Goal: Task Accomplishment & Management: Manage account settings

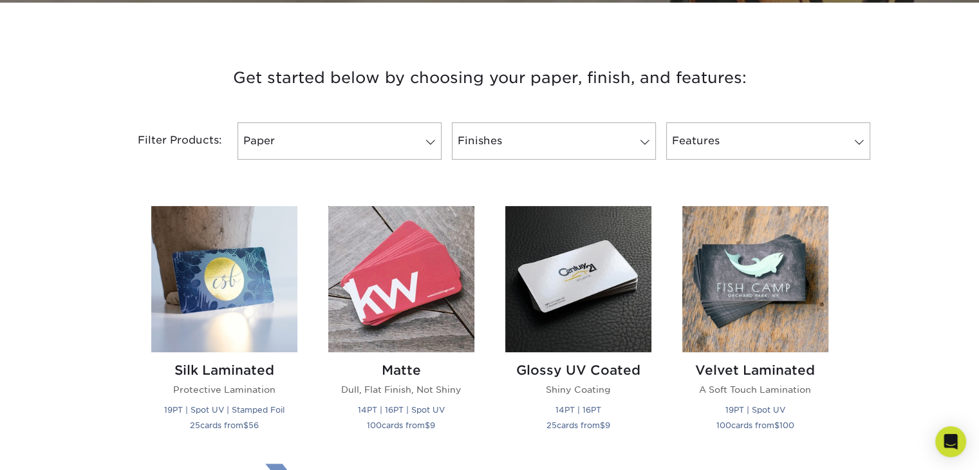
scroll to position [450, 0]
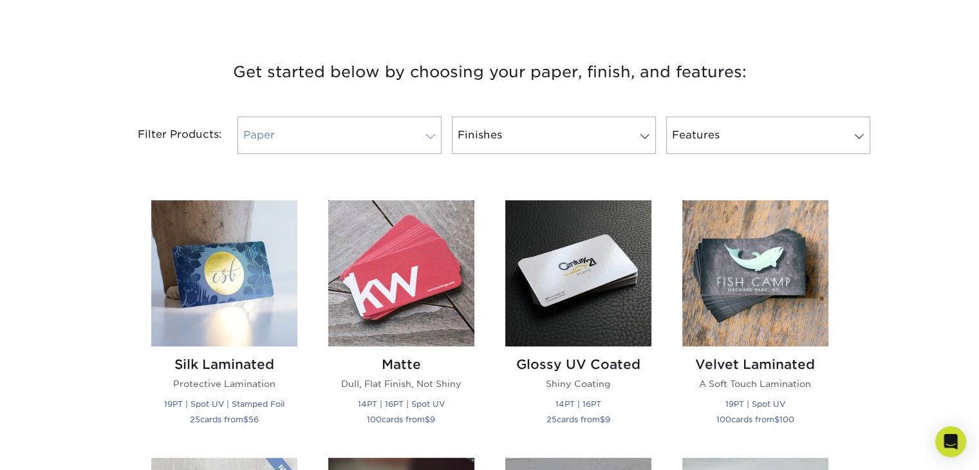
click at [425, 138] on span at bounding box center [431, 136] width 18 height 10
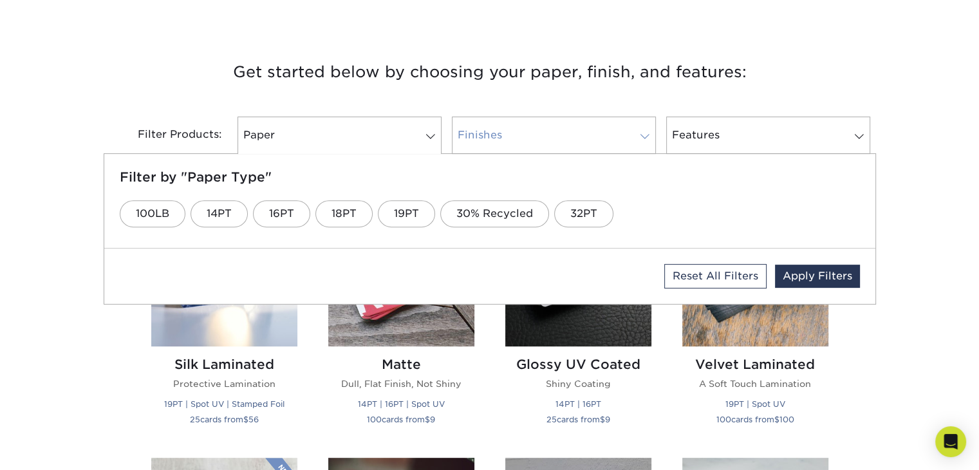
click at [503, 136] on link "Finishes" at bounding box center [554, 134] width 204 height 37
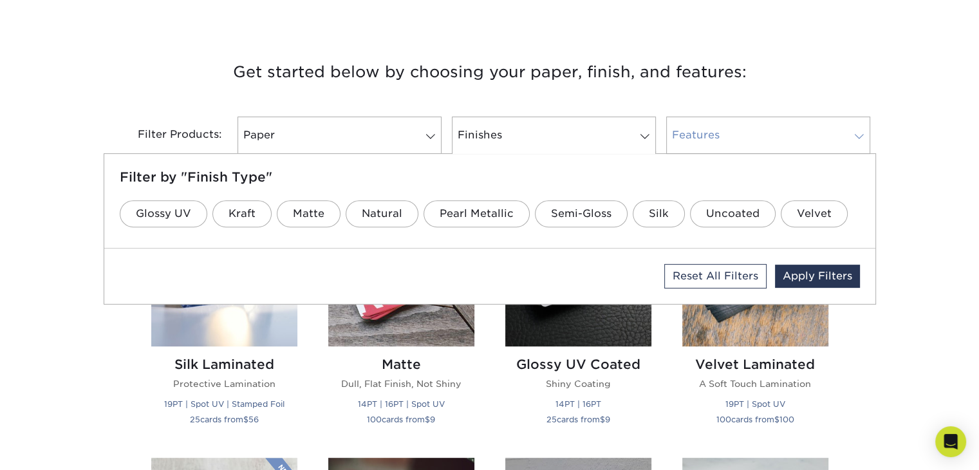
click at [700, 127] on link "Features" at bounding box center [768, 134] width 204 height 37
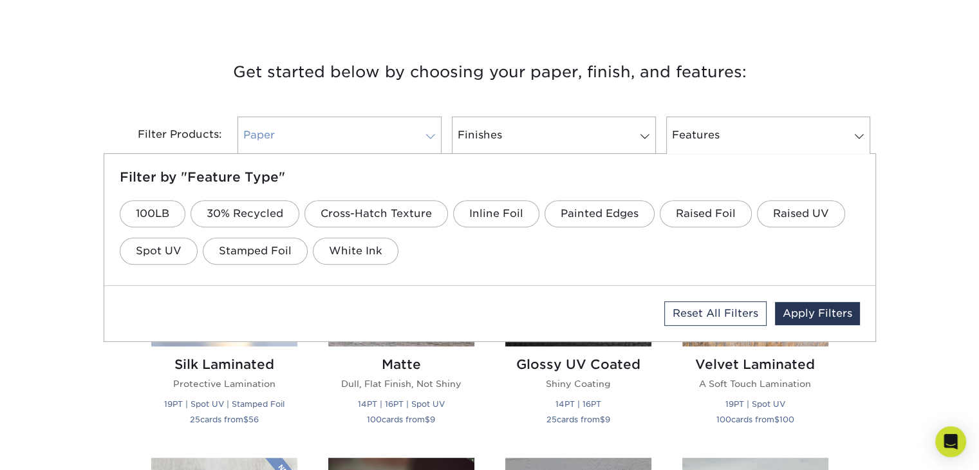
click at [370, 137] on link "Paper" at bounding box center [339, 134] width 204 height 37
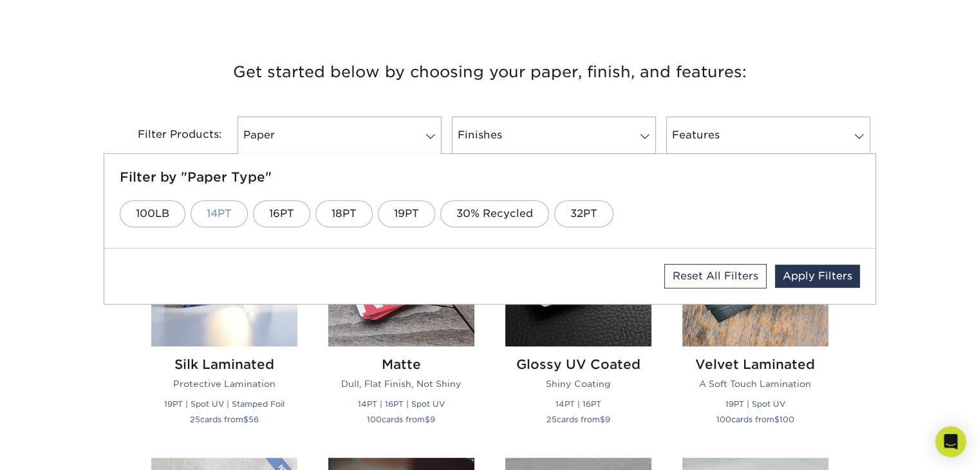
click at [230, 218] on link "14PT" at bounding box center [218, 213] width 57 height 27
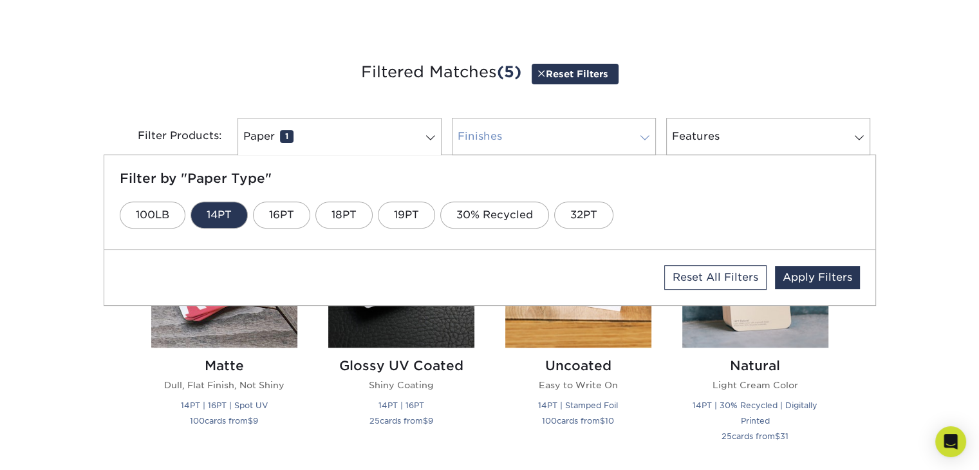
click at [500, 147] on link "Finishes 0" at bounding box center [554, 136] width 204 height 37
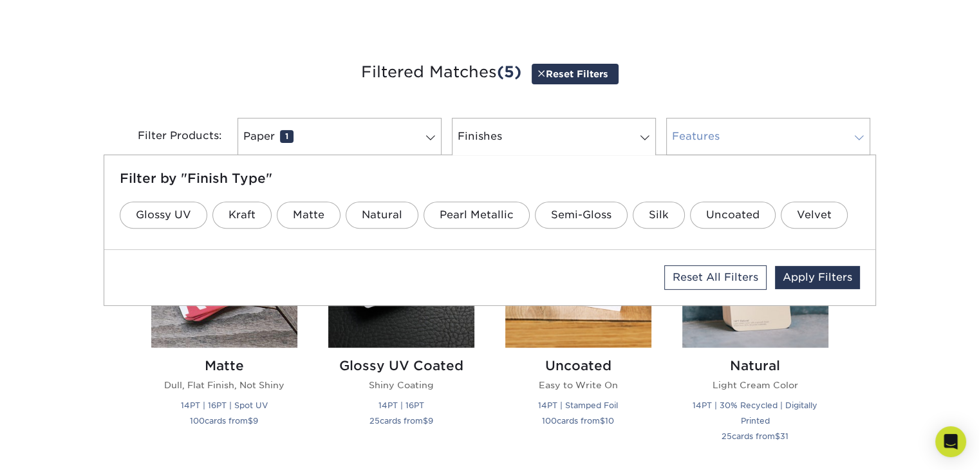
click at [704, 140] on link "Features 0" at bounding box center [768, 136] width 204 height 37
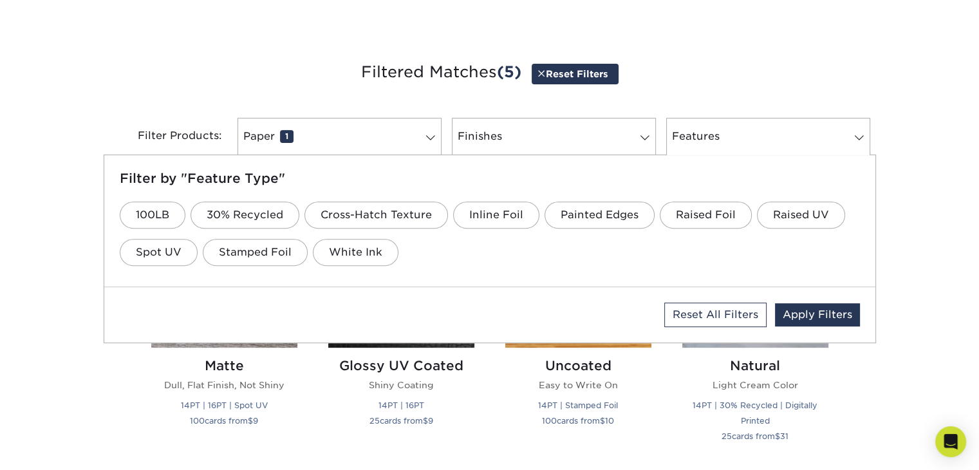
click at [893, 234] on div "Get started below by choosing your paper, finish, and features: Filtered Matche…" at bounding box center [489, 453] width 979 height 851
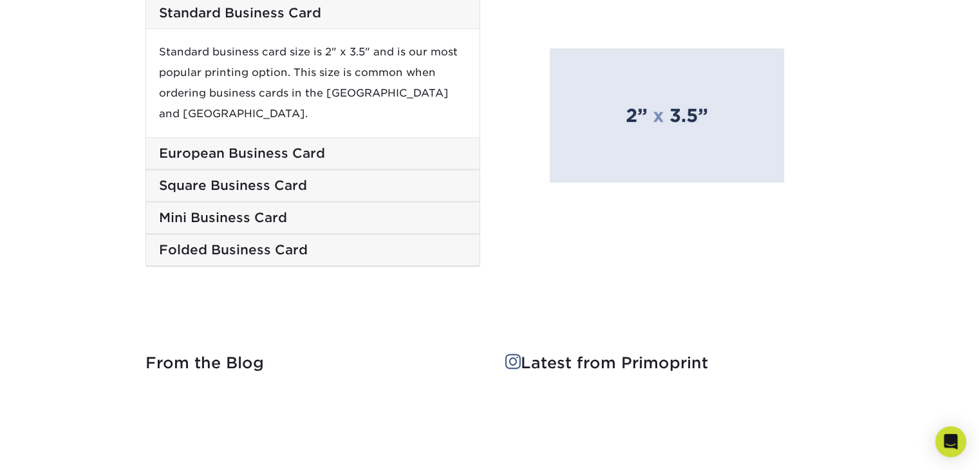
scroll to position [1673, 0]
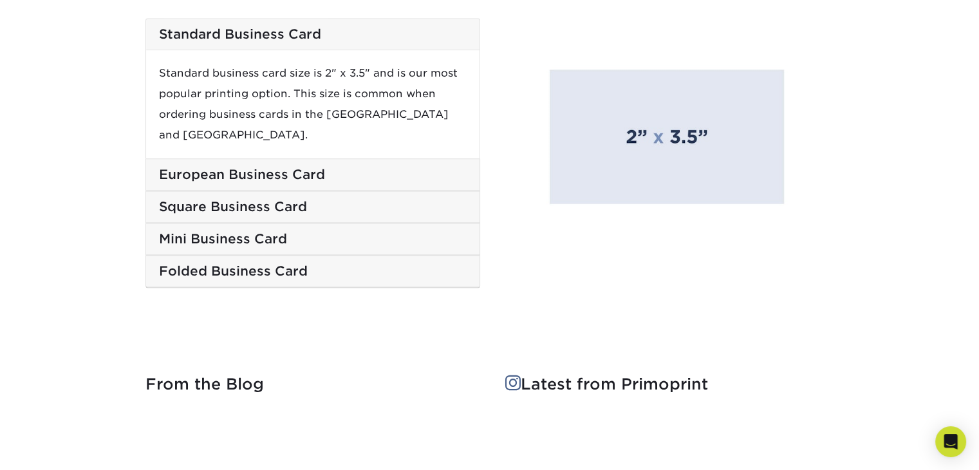
click at [296, 231] on h5 "Mini Business Card" at bounding box center [313, 238] width 308 height 15
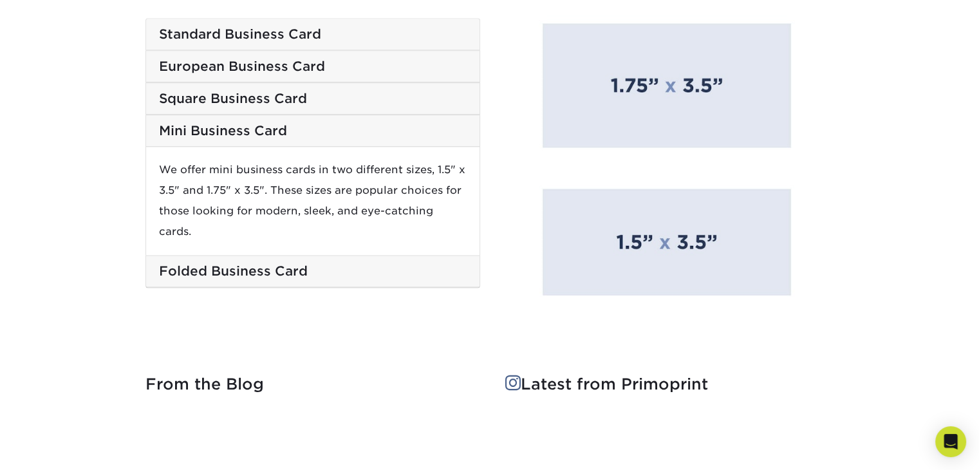
click at [323, 263] on h5 "Folded Business Card" at bounding box center [313, 270] width 308 height 15
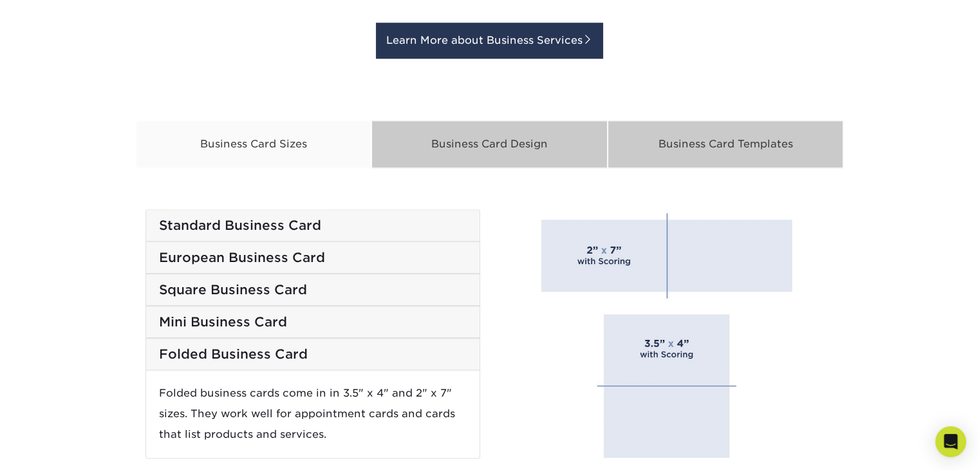
scroll to position [1480, 0]
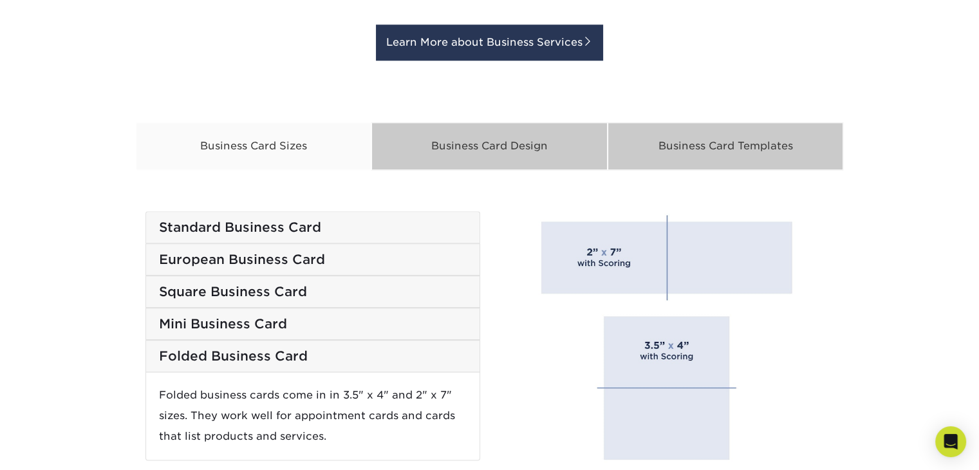
click at [311, 233] on h5 "Standard Business Card" at bounding box center [313, 226] width 308 height 15
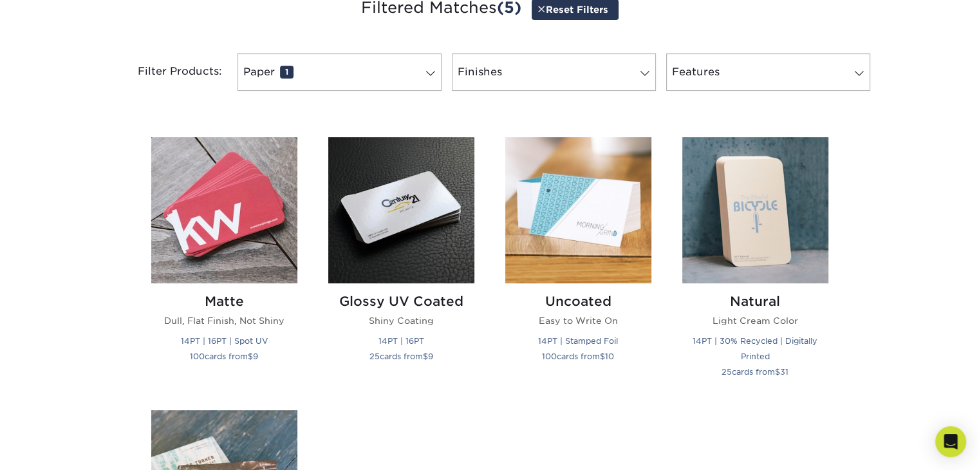
scroll to position [450, 0]
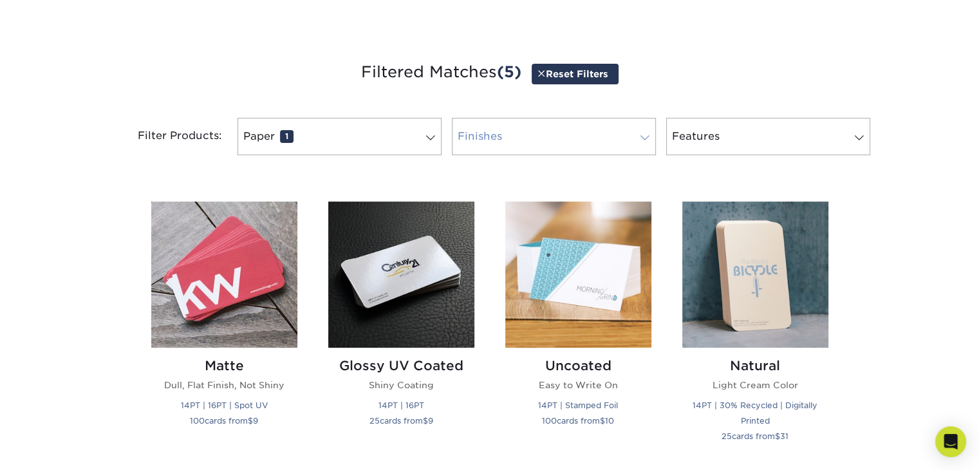
click at [600, 144] on link "Finishes 0" at bounding box center [554, 136] width 204 height 37
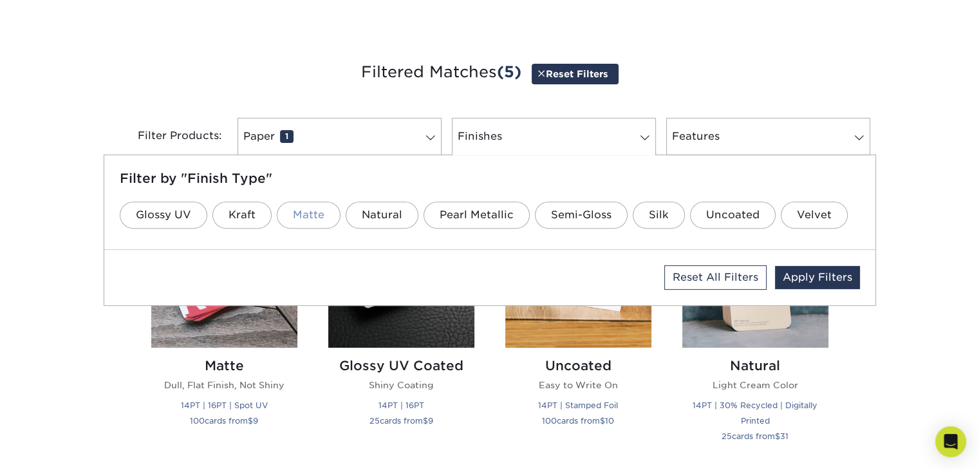
click at [315, 222] on link "Matte" at bounding box center [309, 214] width 64 height 27
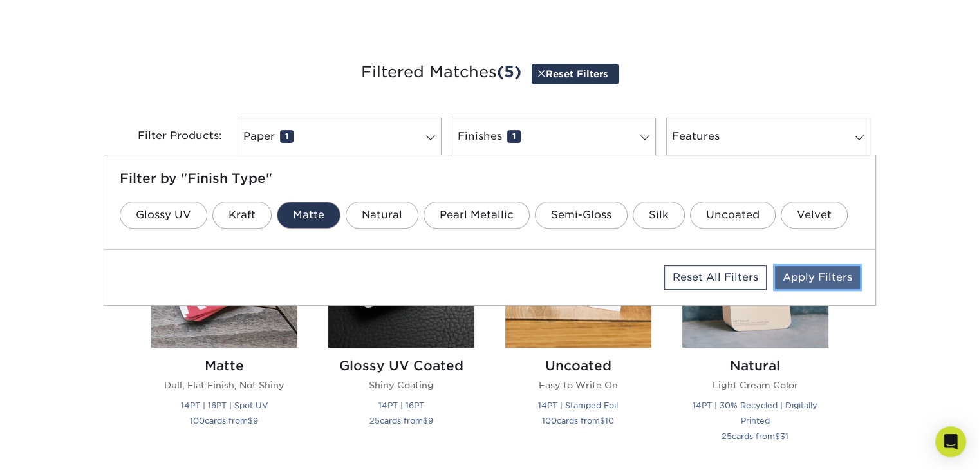
click at [795, 271] on link "Apply Filters" at bounding box center [817, 277] width 85 height 23
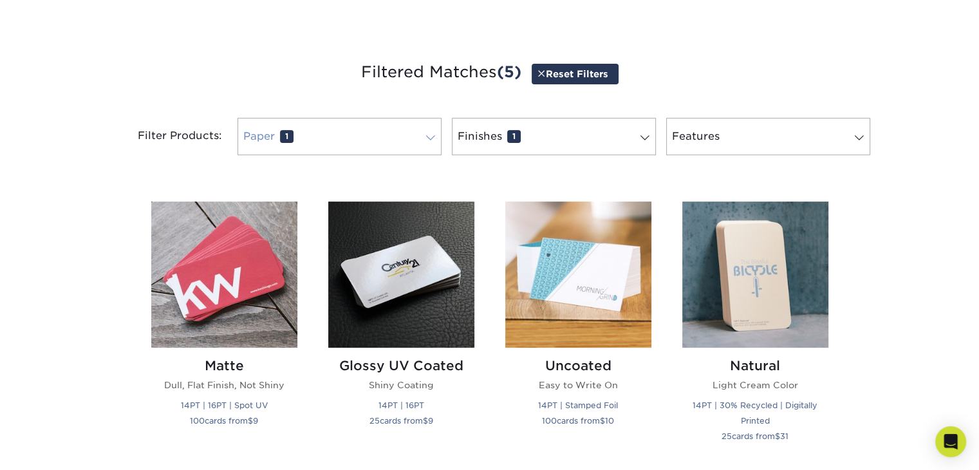
click at [418, 138] on link "Paper 1" at bounding box center [339, 136] width 204 height 37
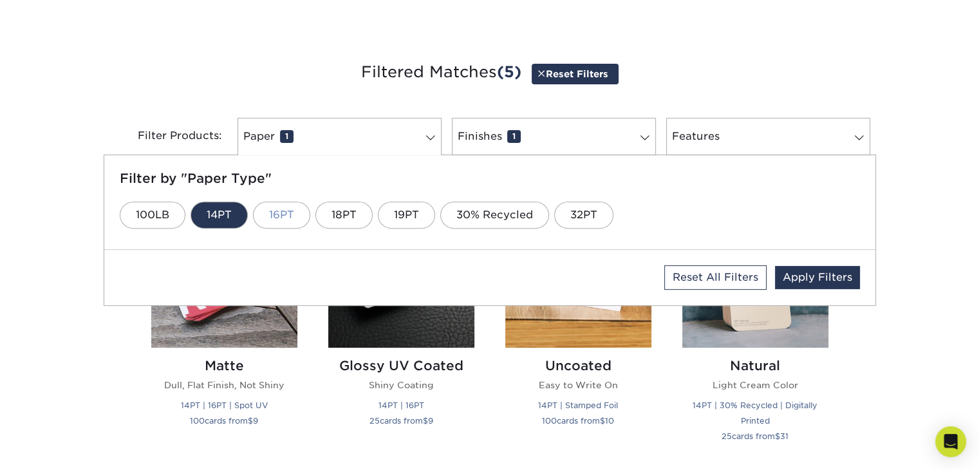
click at [283, 220] on link "16PT" at bounding box center [281, 214] width 57 height 27
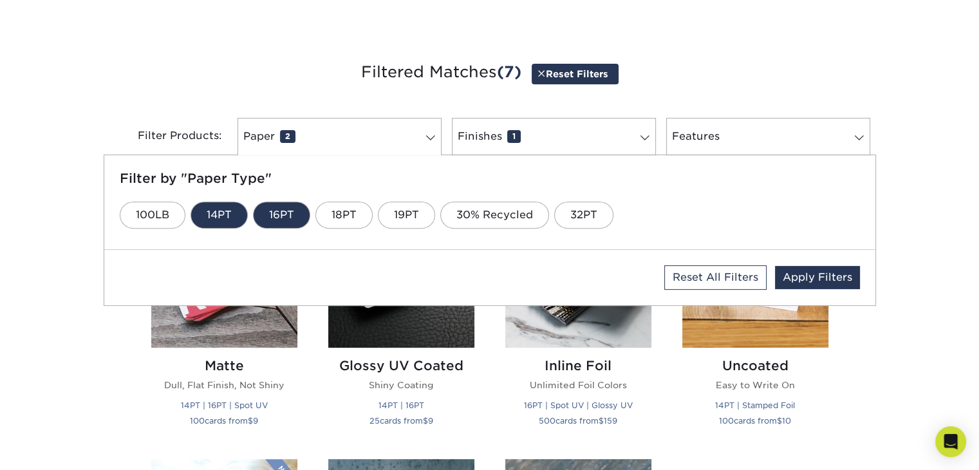
click at [229, 221] on link "14PT" at bounding box center [218, 214] width 57 height 27
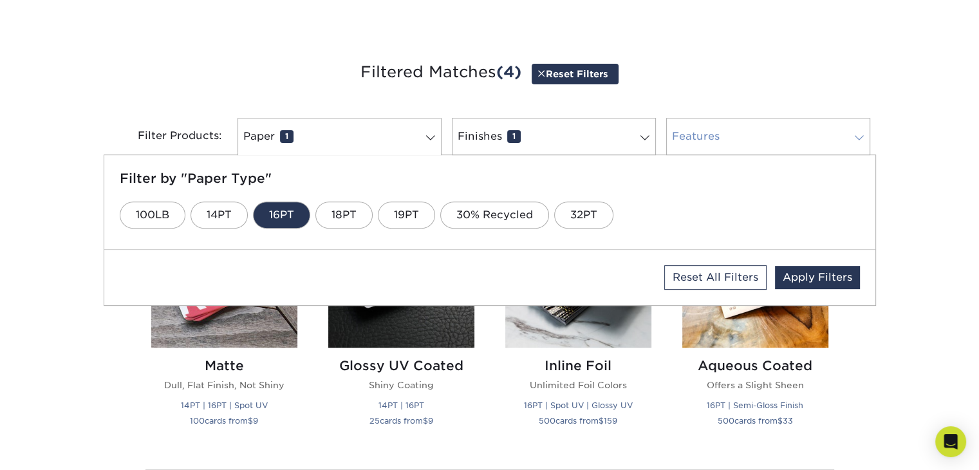
click at [700, 142] on link "Features 0" at bounding box center [768, 136] width 204 height 37
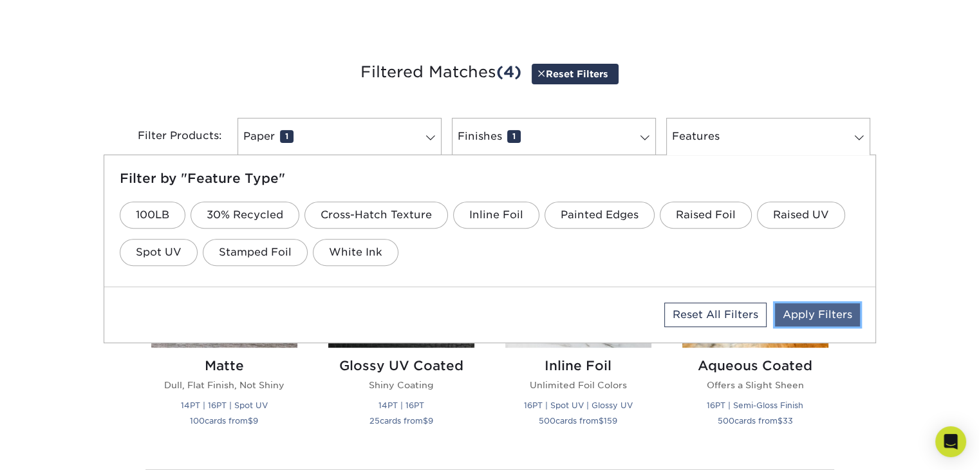
click at [798, 313] on link "Apply Filters" at bounding box center [817, 314] width 85 height 23
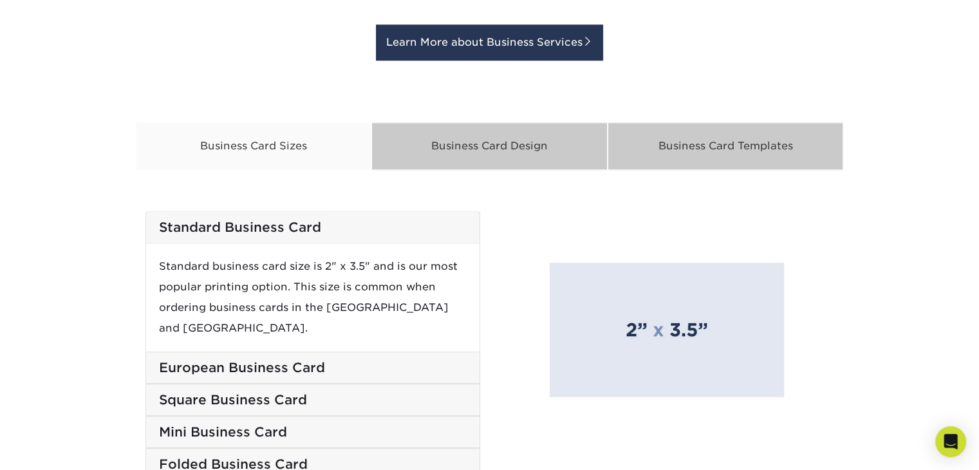
scroll to position [1223, 0]
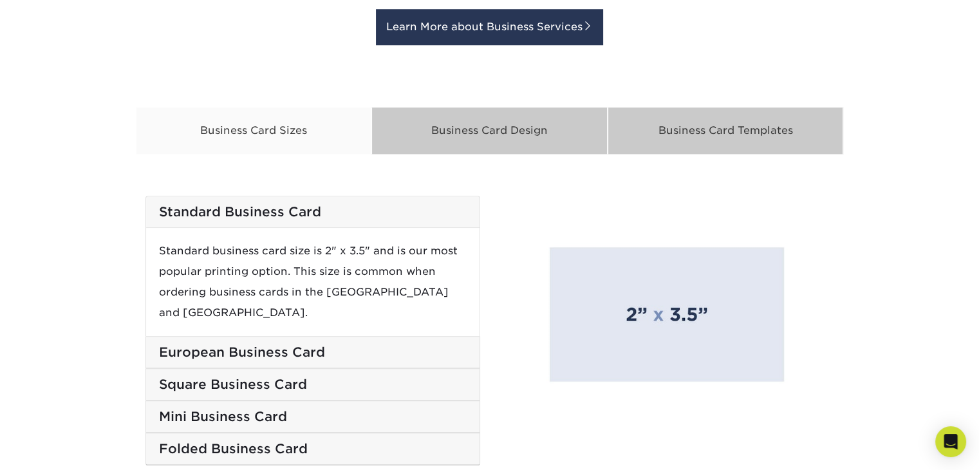
click at [368, 221] on div "Standard Business Card" at bounding box center [312, 212] width 333 height 32
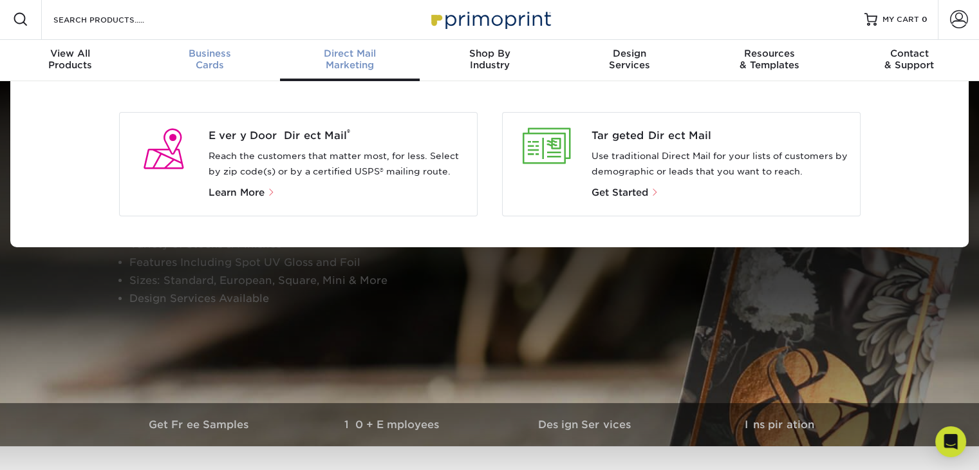
scroll to position [2, 0]
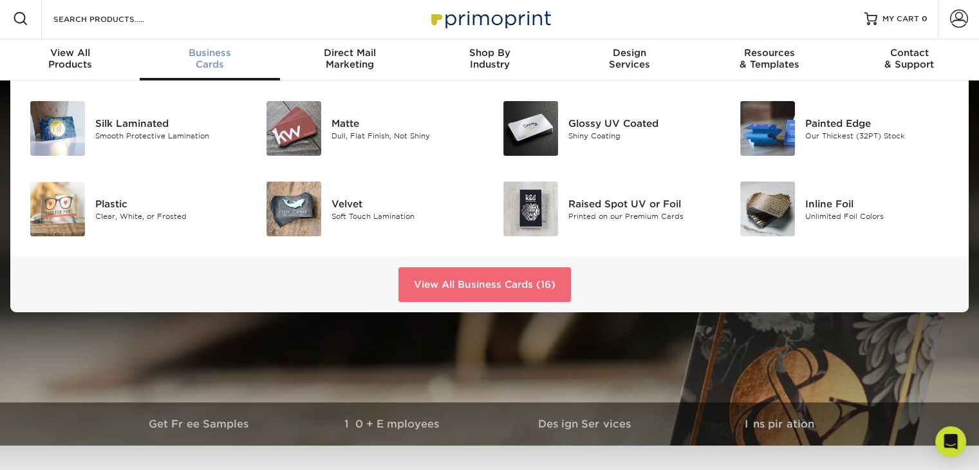
click at [436, 284] on link "View All Business Cards (16)" at bounding box center [484, 284] width 172 height 35
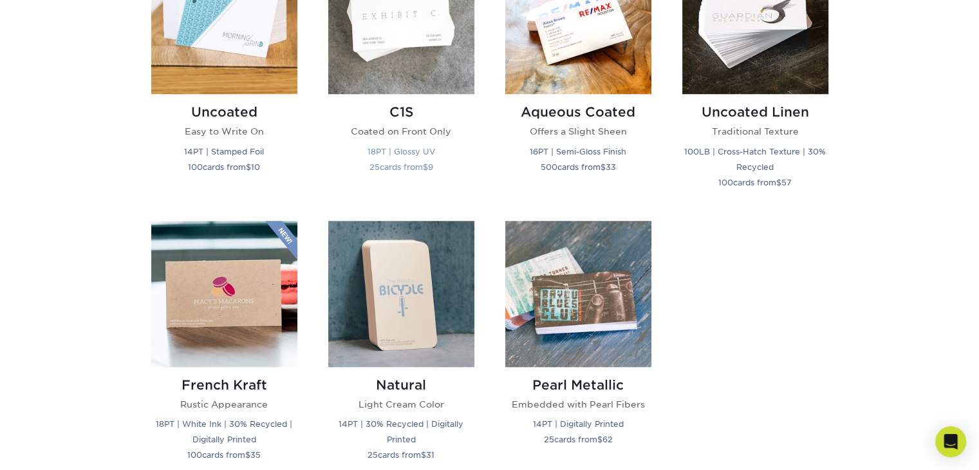
scroll to position [1223, 0]
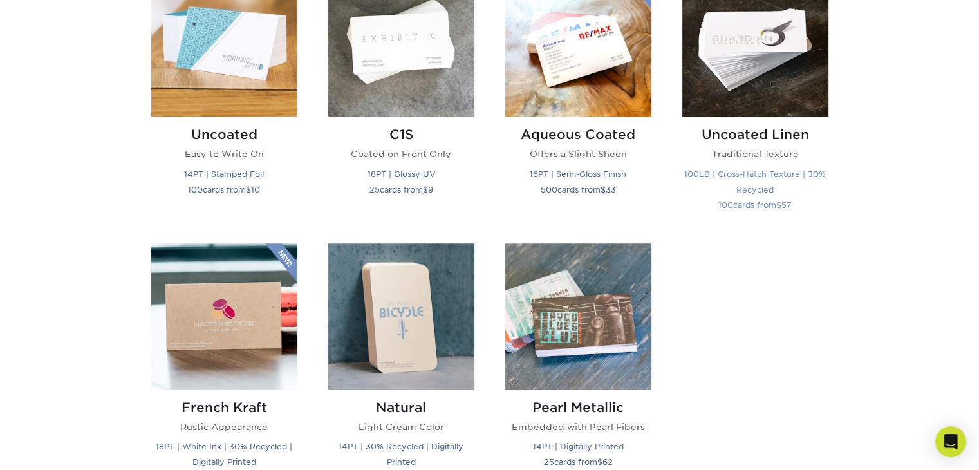
click at [754, 140] on h2 "Uncoated Linen" at bounding box center [755, 134] width 146 height 15
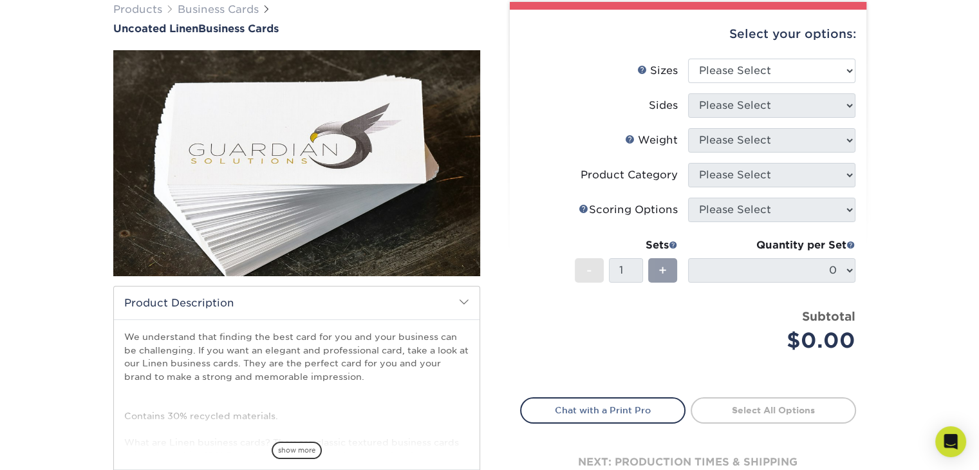
scroll to position [129, 0]
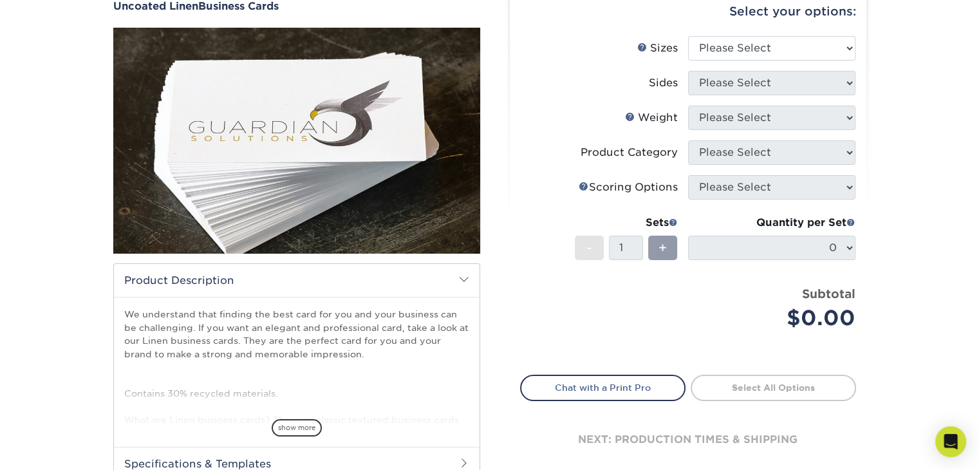
click at [355, 277] on h2 "Product Description" at bounding box center [297, 280] width 366 height 33
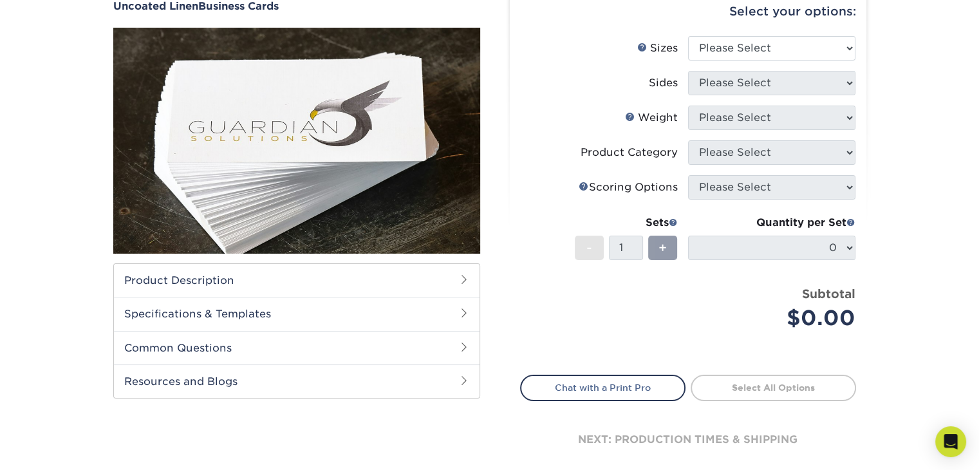
click at [355, 277] on h2 "Product Description" at bounding box center [297, 280] width 366 height 33
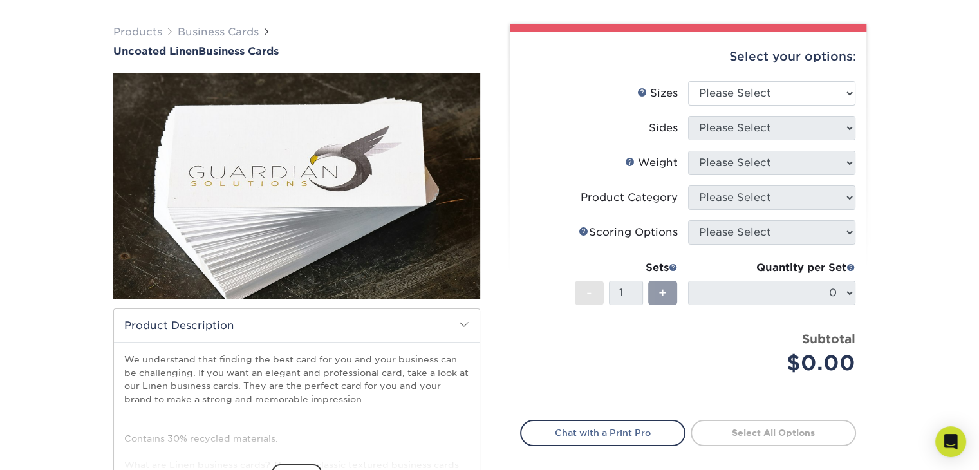
scroll to position [64, 0]
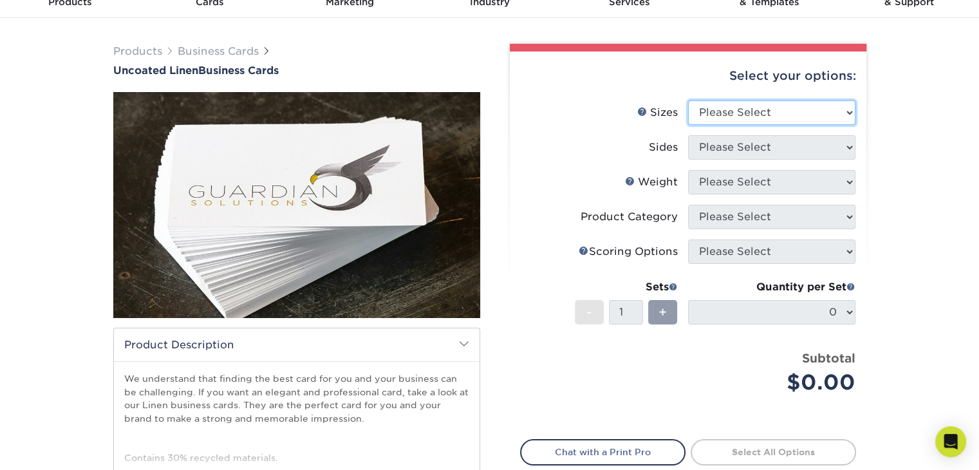
click at [750, 116] on select "Please Select 2" x 3.5" - Standard 2" x 7" - Foldover Card 2.125" x 3.375" - Eu…" at bounding box center [771, 112] width 167 height 24
select select "2.00x3.50"
click at [688, 100] on select "Please Select 2" x 3.5" - Standard 2" x 7" - Foldover Card 2.125" x 3.375" - Eu…" at bounding box center [771, 112] width 167 height 24
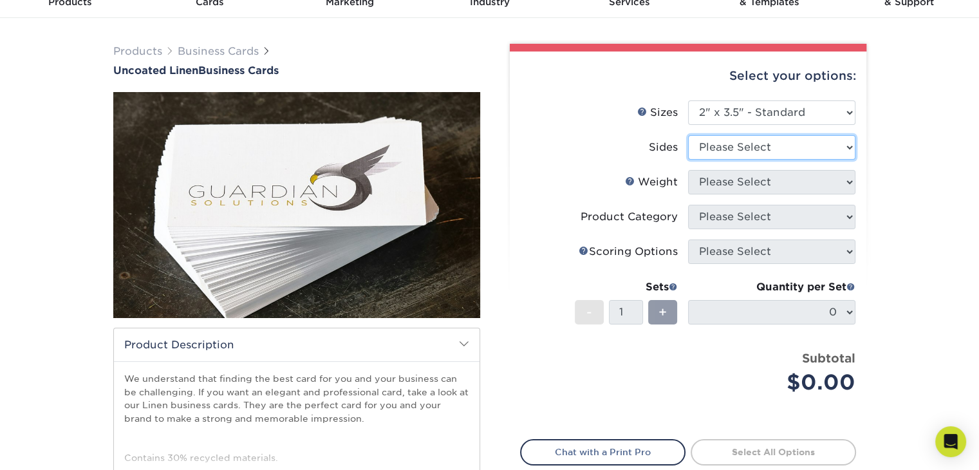
click at [737, 151] on select "Please Select Print Both Sides Print Front Only" at bounding box center [771, 147] width 167 height 24
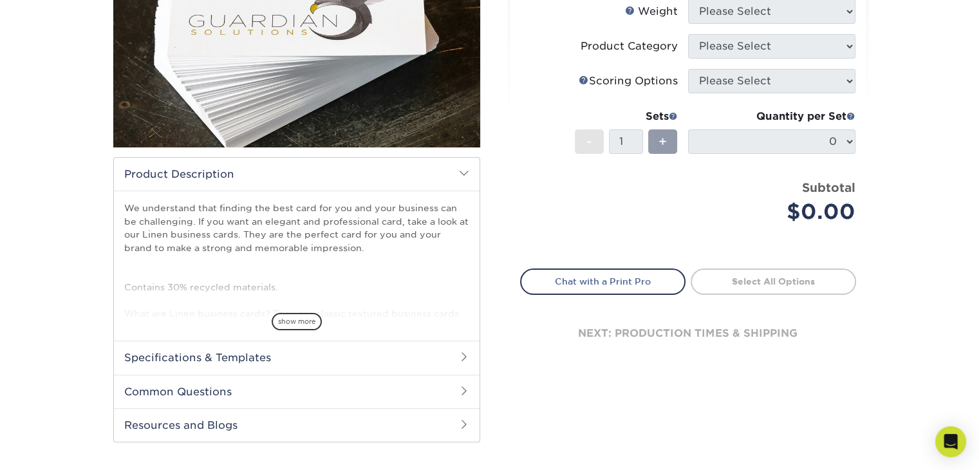
scroll to position [257, 0]
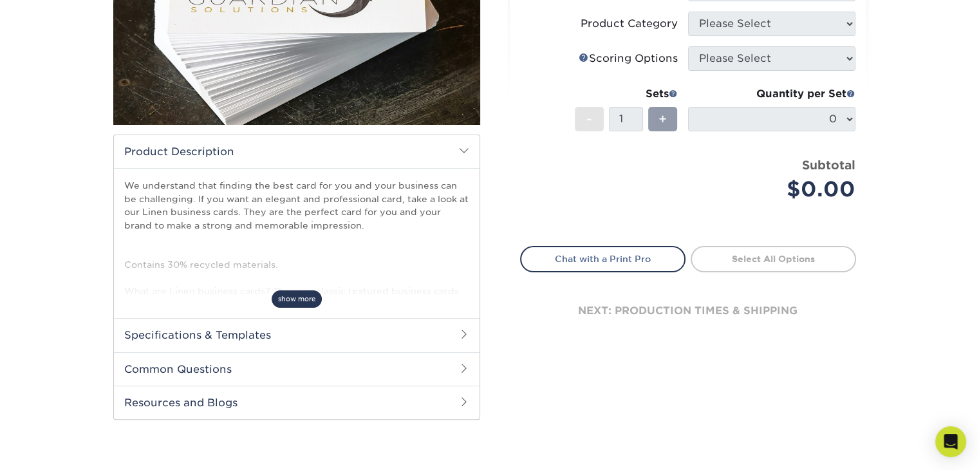
click at [313, 296] on span "show more" at bounding box center [297, 298] width 50 height 17
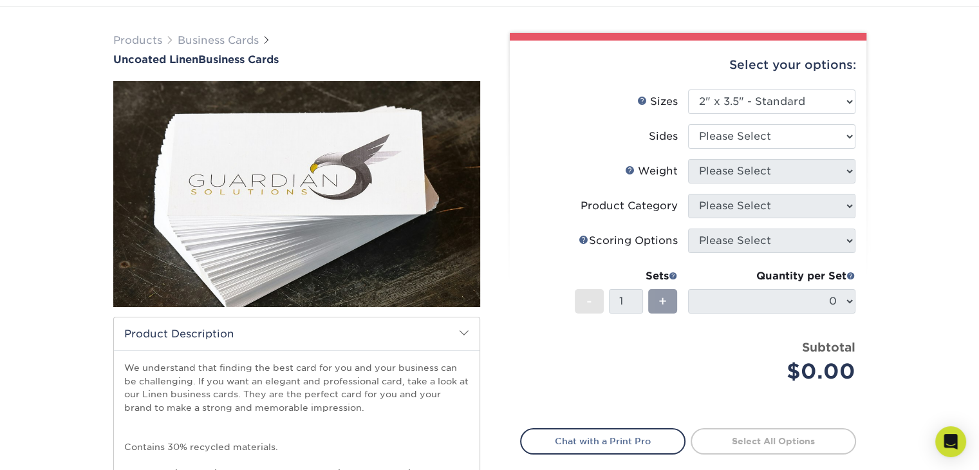
scroll to position [64, 0]
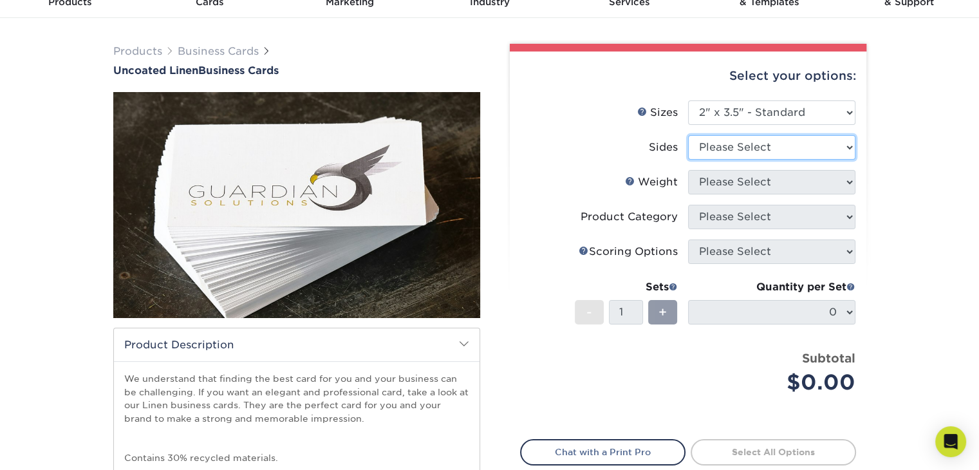
click at [844, 151] on select "Please Select Print Both Sides Print Front Only" at bounding box center [771, 147] width 167 height 24
select select "13abbda7-1d64-4f25-8bb2-c179b224825d"
click at [688, 135] on select "Please Select Print Both Sides Print Front Only" at bounding box center [771, 147] width 167 height 24
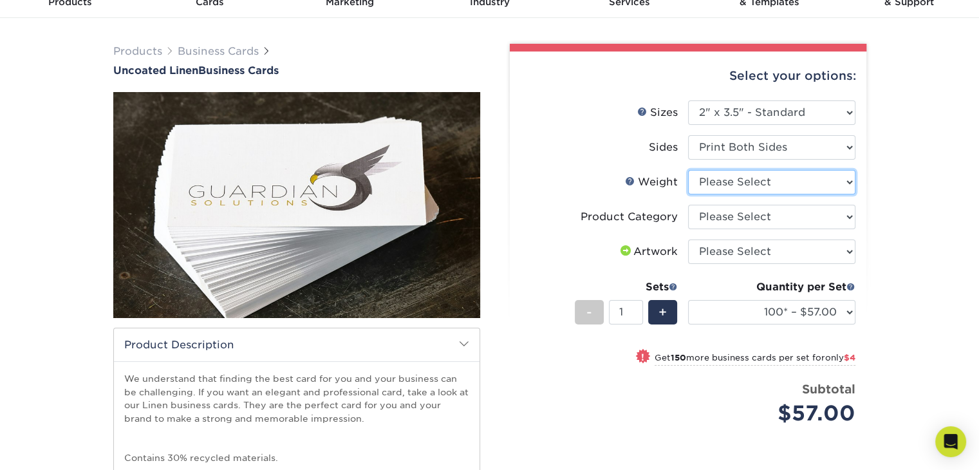
click at [849, 183] on select "Please Select 100LB" at bounding box center [771, 182] width 167 height 24
select select "100LB"
click at [688, 170] on select "Please Select 100LB" at bounding box center [771, 182] width 167 height 24
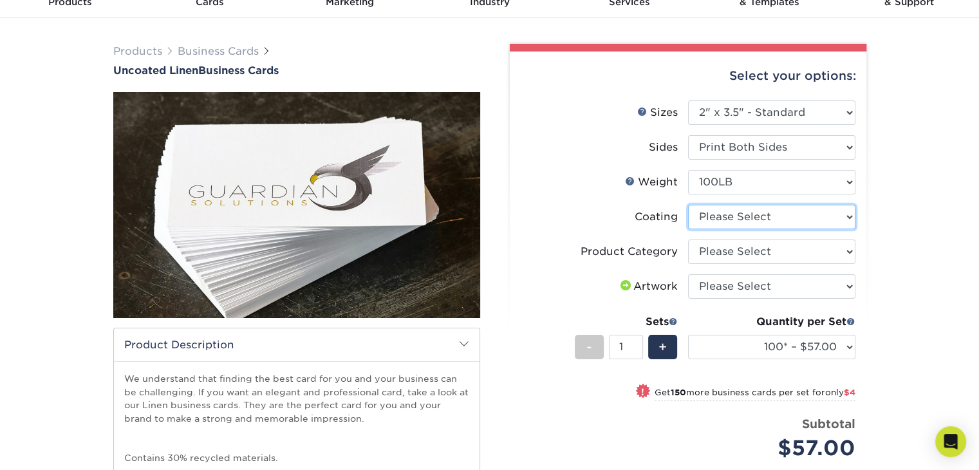
click at [846, 218] on select at bounding box center [771, 217] width 167 height 24
select select "3e7618de-abca-4bda-9f97-8b9129e913d8"
click at [688, 205] on select at bounding box center [771, 217] width 167 height 24
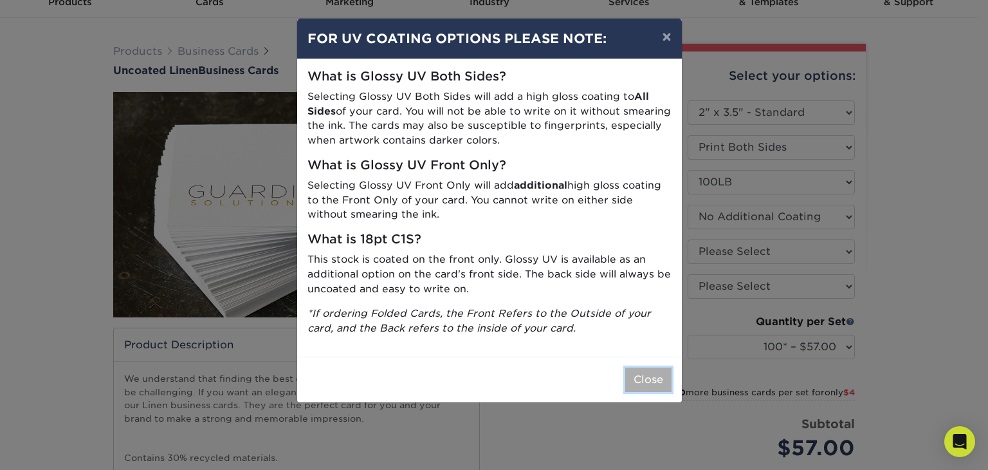
click at [644, 379] on button "Close" at bounding box center [649, 379] width 46 height 24
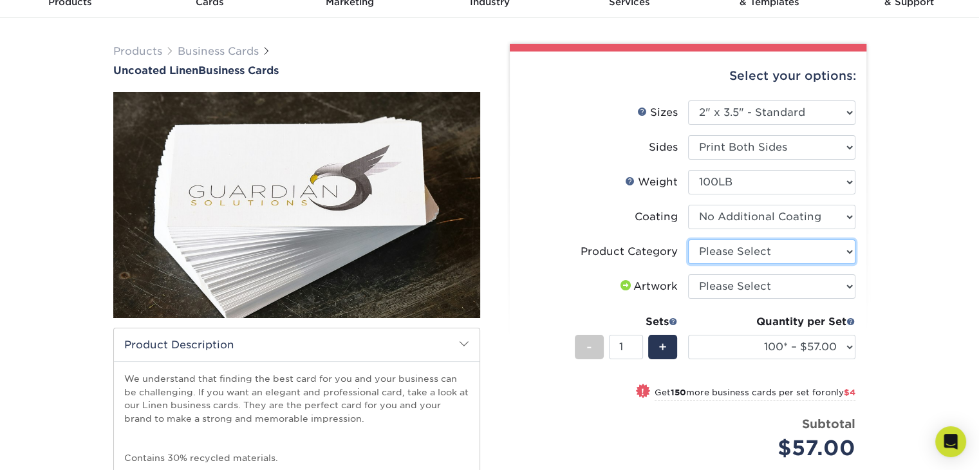
click at [848, 256] on select "Please Select Business Cards" at bounding box center [771, 251] width 167 height 24
select select "3b5148f1-0588-4f88-a218-97bcfdce65c1"
click at [688, 239] on select "Please Select Business Cards" at bounding box center [771, 251] width 167 height 24
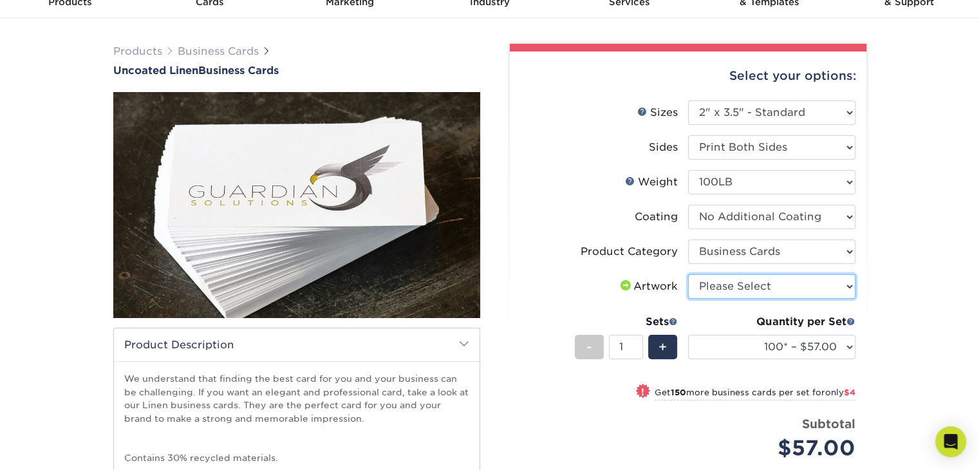
click at [844, 285] on select "Please Select I will upload files I need a design - $100" at bounding box center [771, 286] width 167 height 24
select select "upload"
click at [688, 274] on select "Please Select I will upload files I need a design - $100" at bounding box center [771, 286] width 167 height 24
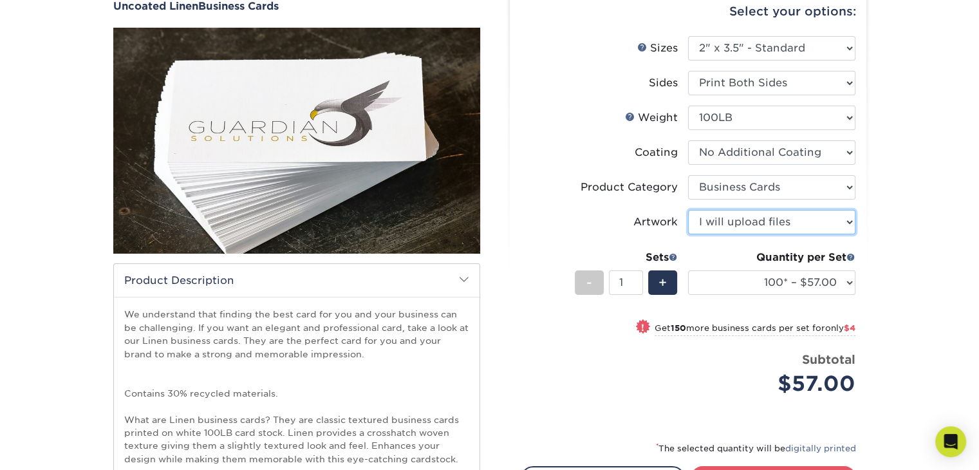
scroll to position [193, 0]
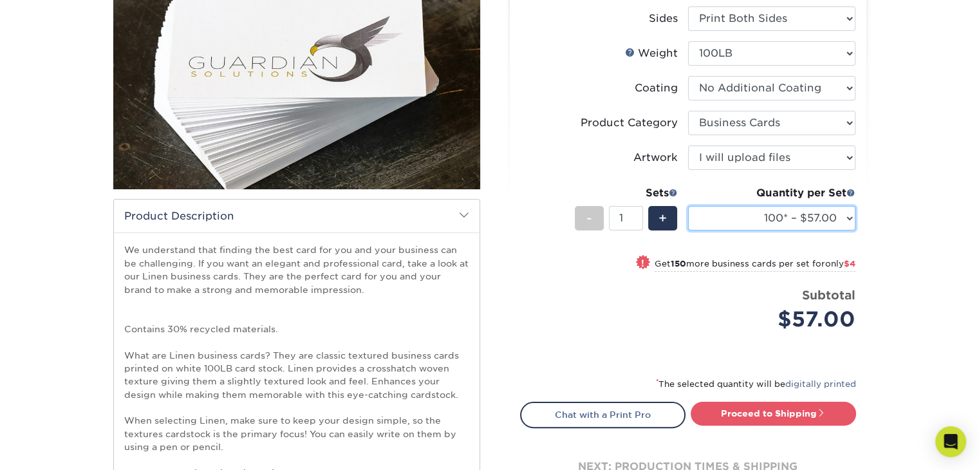
click at [850, 222] on select "100* – $57.00 250* – $61.00 500* – $69.00 1000 – $72.00 2500 – $114.00 5000 – $…" at bounding box center [771, 218] width 167 height 24
select select "1000 – $72.00"
click at [688, 206] on select "100* – $57.00 250* – $61.00 500* – $69.00 1000 – $72.00 2500 – $114.00 5000 – $…" at bounding box center [771, 218] width 167 height 24
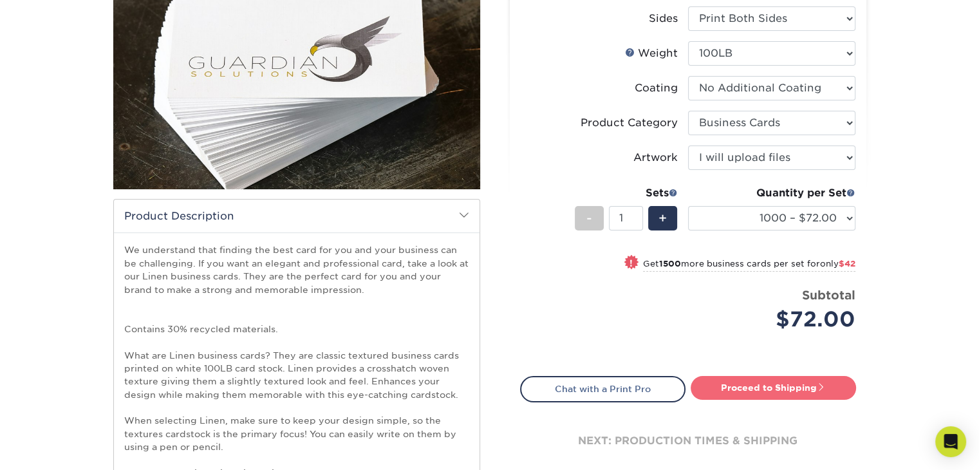
click at [731, 389] on link "Proceed to Shipping" at bounding box center [773, 387] width 165 height 23
type input "Set 1"
select select "ebaf6ab1-9b94-411f-a9e1-59bdba767ef2"
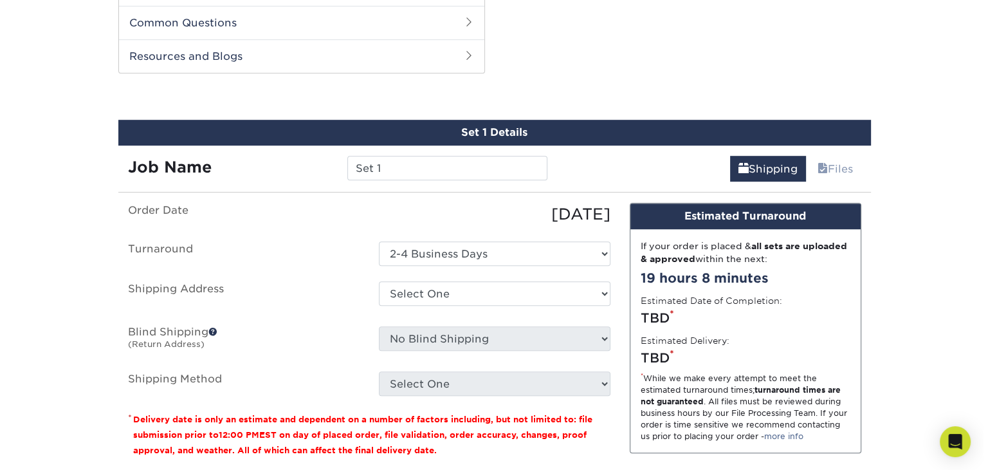
scroll to position [857, 0]
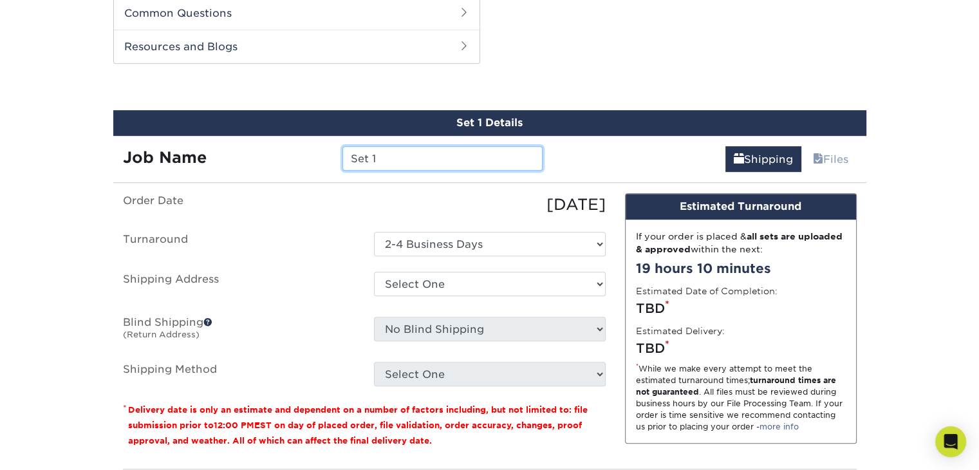
click at [408, 156] on input "Set 1" at bounding box center [442, 158] width 200 height 24
type input "S"
click at [422, 166] on input "text" at bounding box center [442, 158] width 200 height 24
type input "Bridge to Coverage"
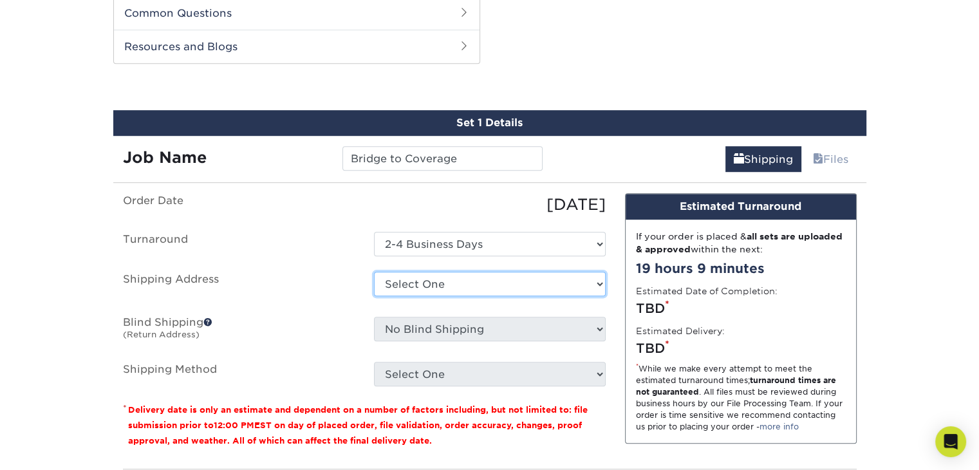
click at [583, 284] on select "Select One + Add New Address - Login" at bounding box center [490, 284] width 232 height 24
select select "newaddress"
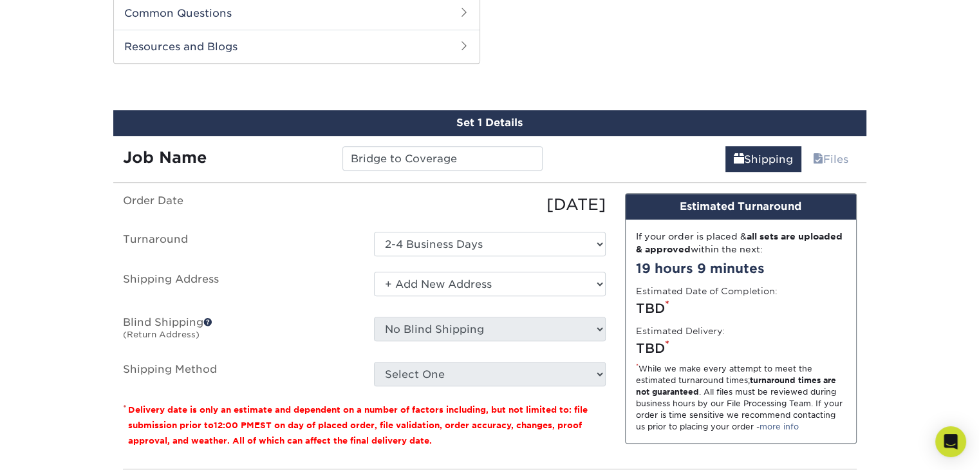
click at [374, 272] on select "Select One + Add New Address - Login" at bounding box center [490, 284] width 232 height 24
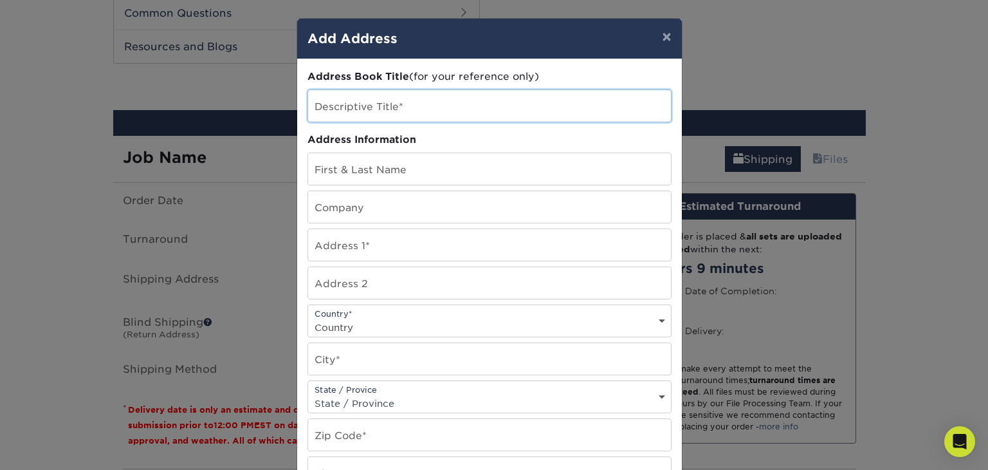
click at [393, 104] on input "text" at bounding box center [489, 106] width 363 height 32
click at [393, 104] on input "B" at bounding box center [489, 106] width 363 height 32
type input "Bridge to Coverage"
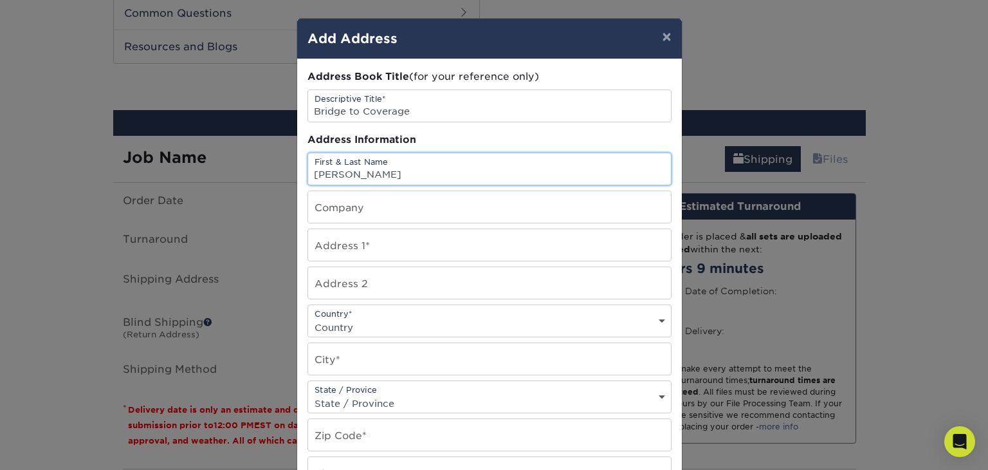
type input "Laura Teufel"
type input "discover"
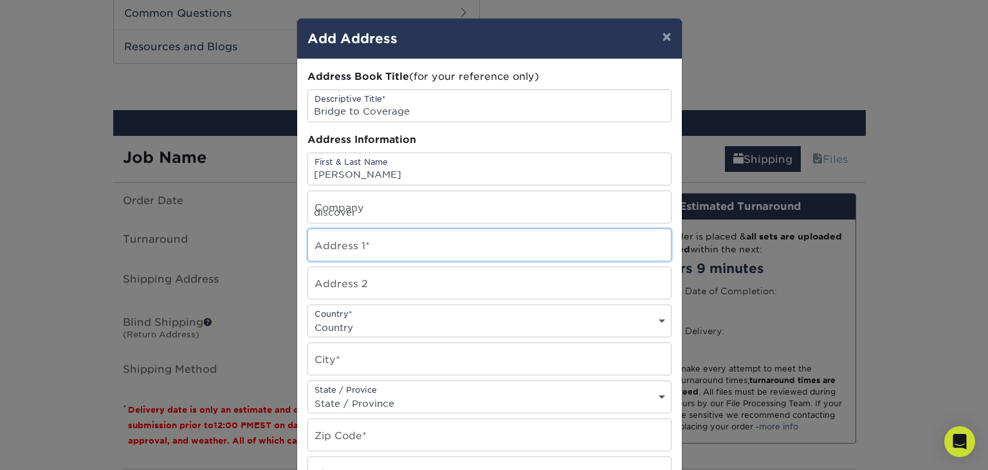
type input "437 Neulon Avenue"
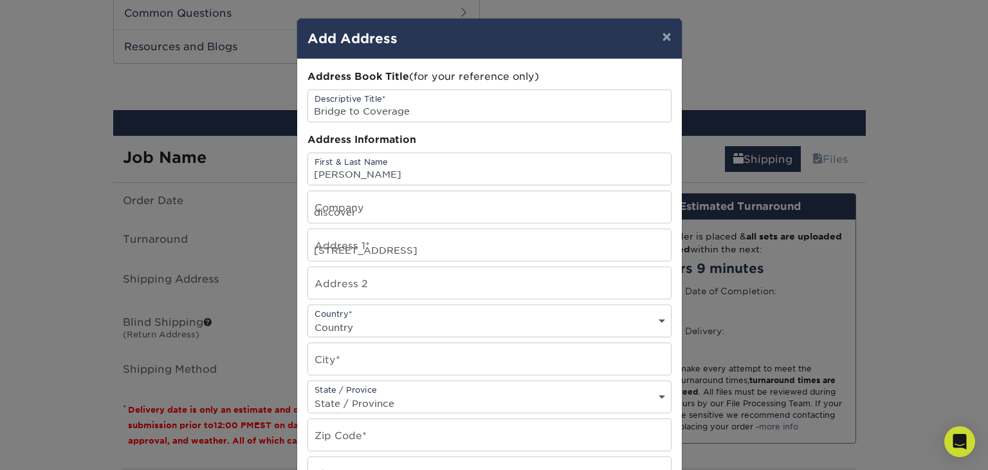
select select "US"
type input "Pittsburgh"
select select "PA"
type input "15216"
type input "4123707144"
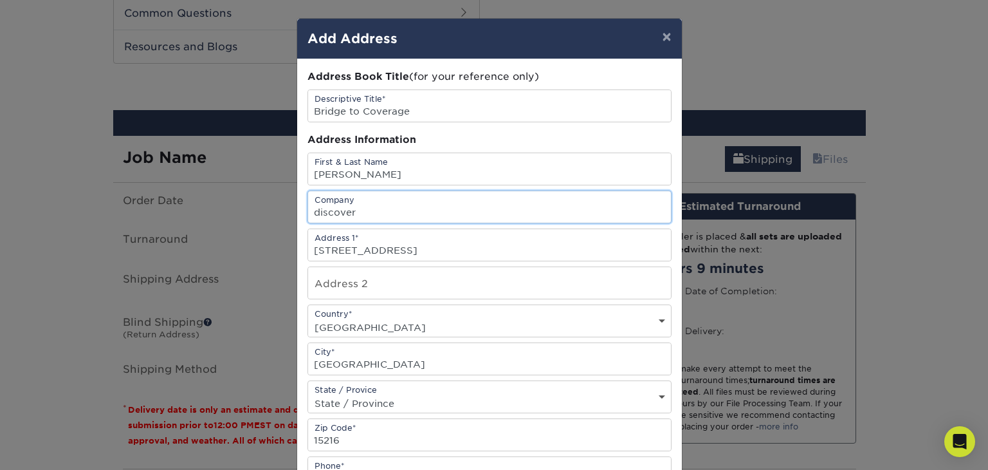
click at [357, 212] on input "discover" at bounding box center [489, 207] width 363 height 32
type input "d"
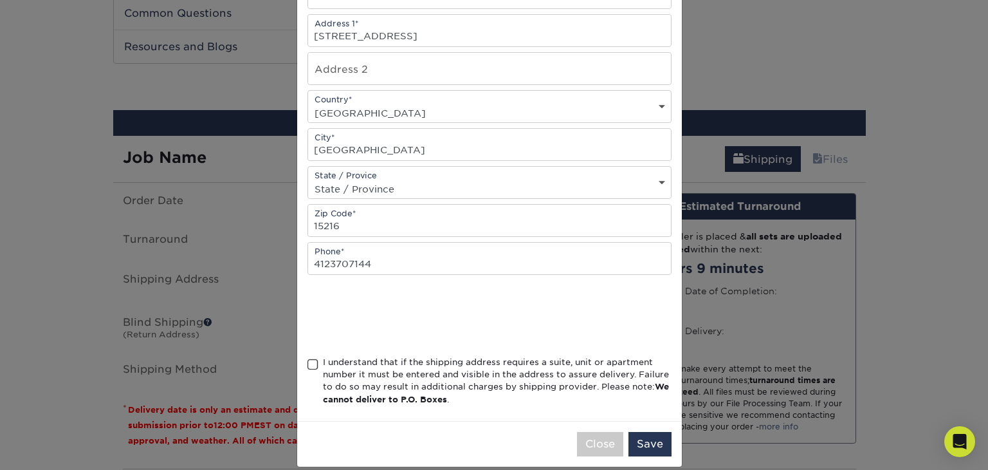
scroll to position [227, 0]
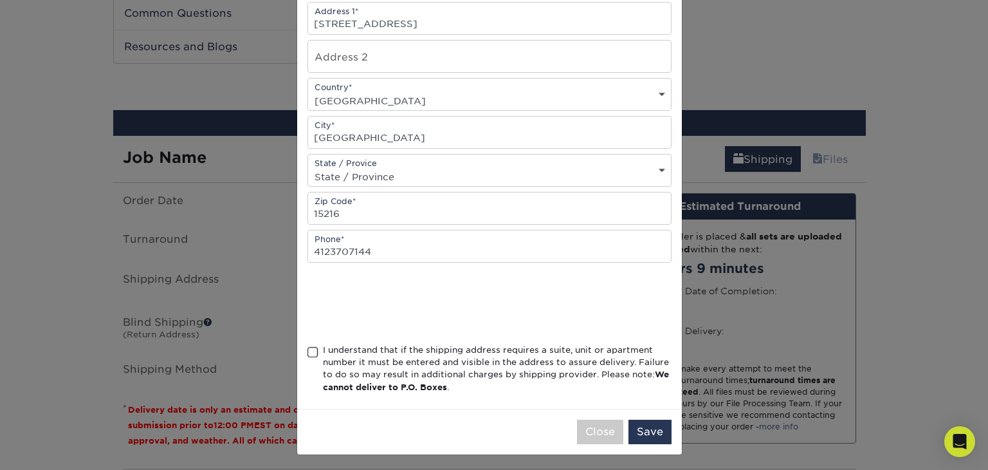
click at [309, 351] on span at bounding box center [313, 352] width 11 height 12
click at [0, 0] on input "I understand that if the shipping address requires a suite, unit or apartment n…" at bounding box center [0, 0] width 0 height 0
click at [633, 432] on button "Save" at bounding box center [650, 432] width 43 height 24
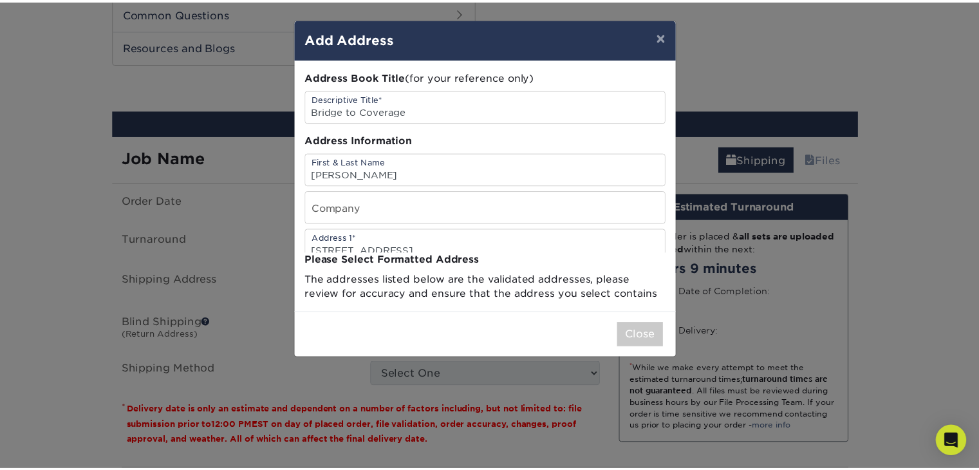
scroll to position [0, 0]
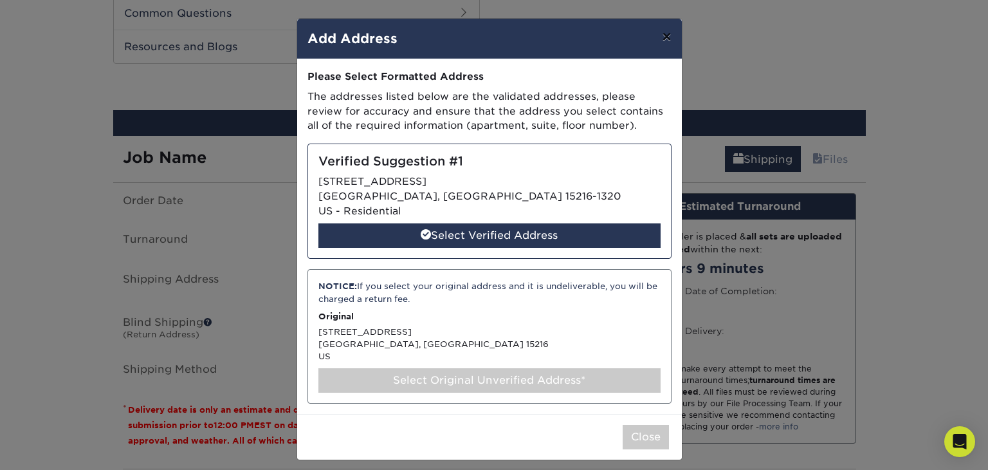
click at [660, 37] on button "×" at bounding box center [667, 37] width 30 height 36
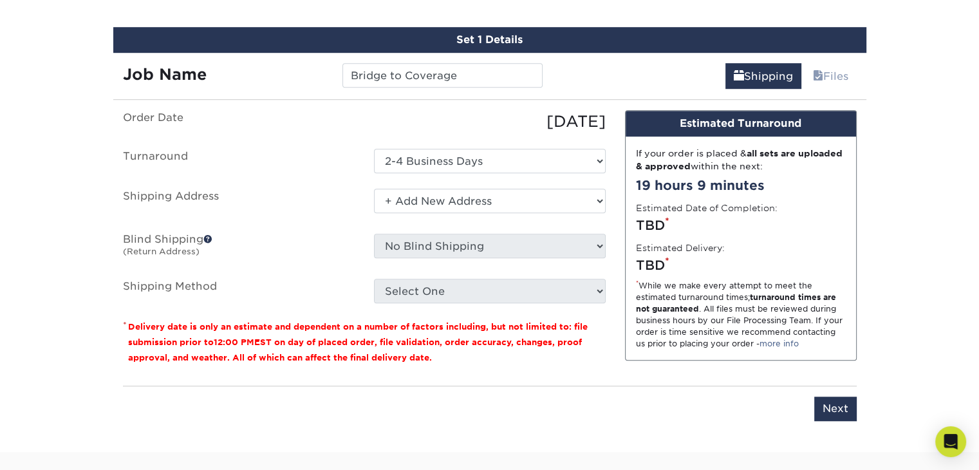
scroll to position [921, 0]
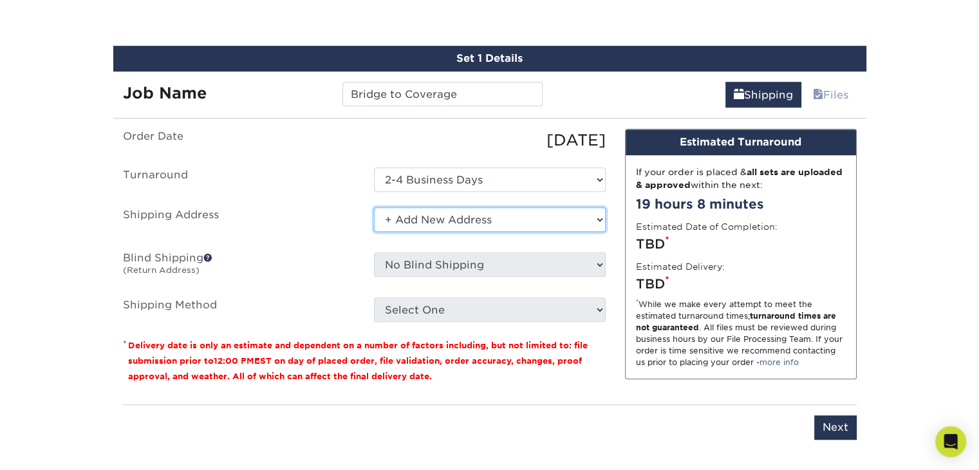
click at [465, 220] on select "Select One + Add New Address - Login" at bounding box center [490, 219] width 232 height 24
click at [374, 232] on select "Select One + Add New Address - Login" at bounding box center [490, 219] width 232 height 24
select select "-1"
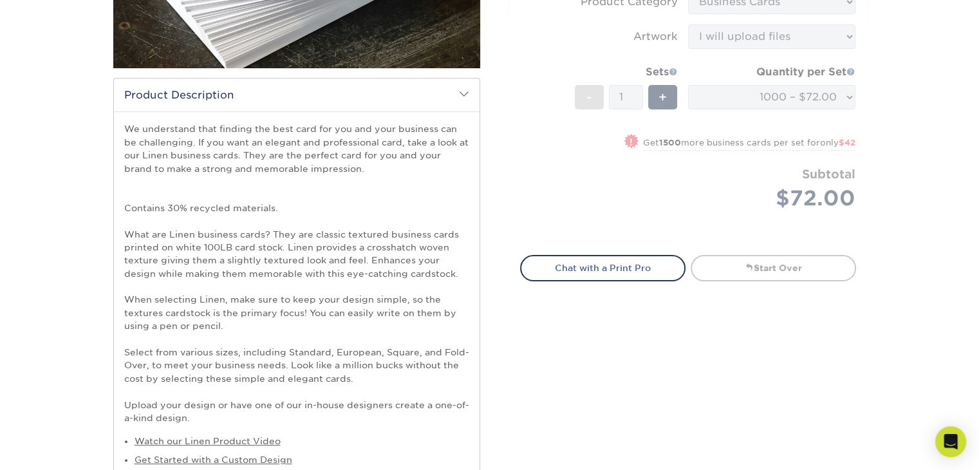
scroll to position [322, 0]
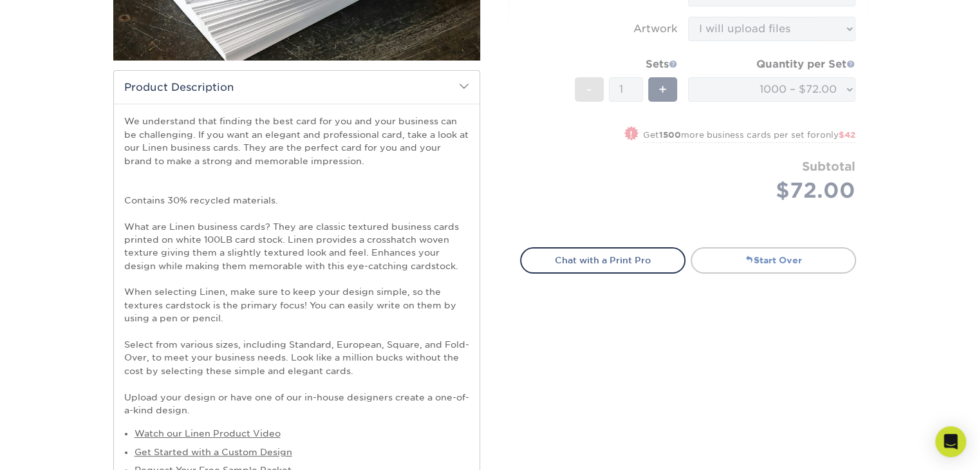
click at [784, 263] on link "Start Over" at bounding box center [773, 260] width 165 height 26
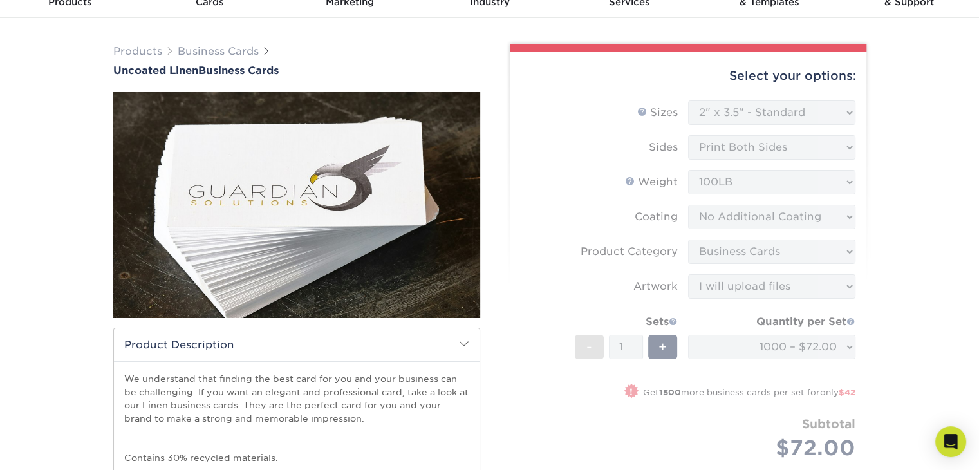
scroll to position [0, 0]
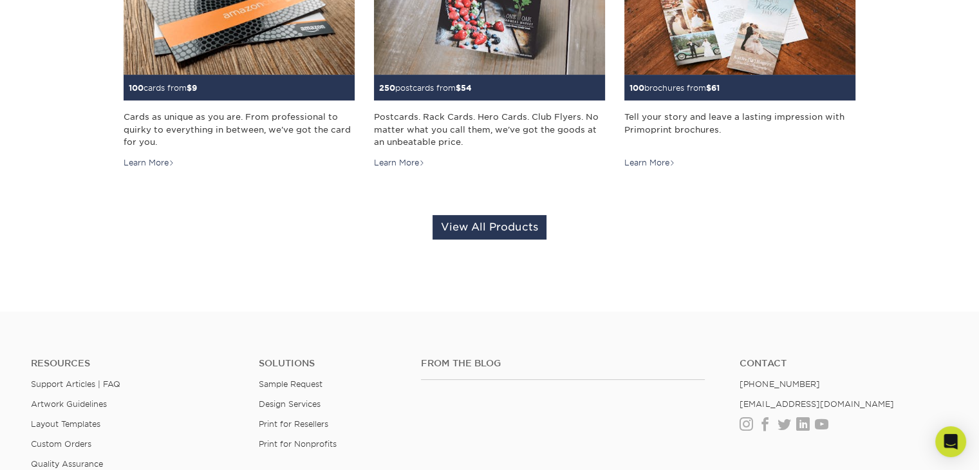
scroll to position [450, 0]
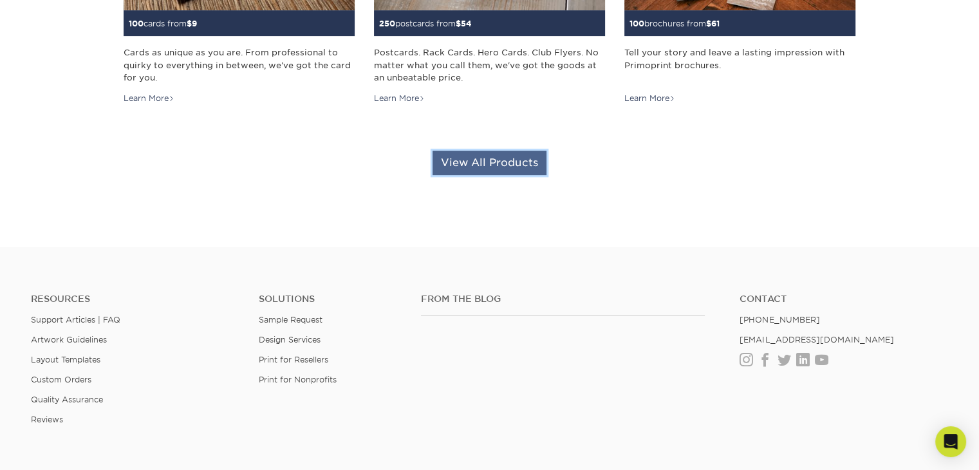
click at [494, 158] on link "View All Products" at bounding box center [489, 163] width 114 height 24
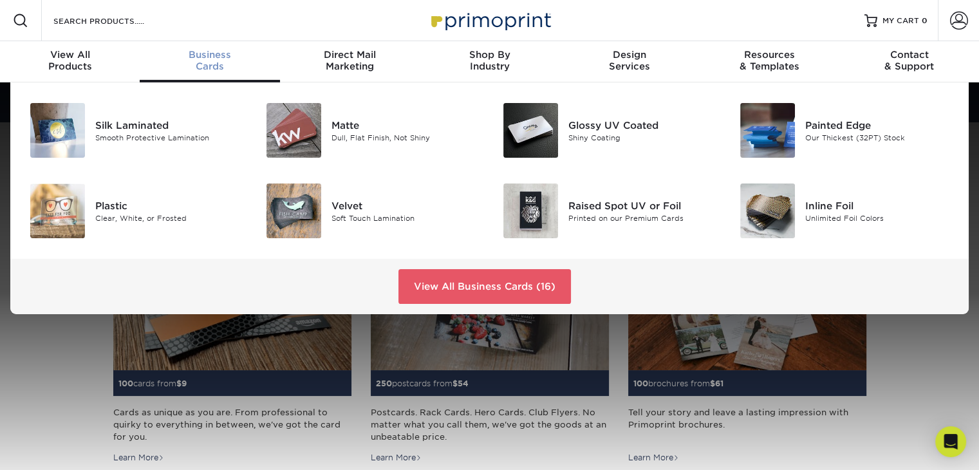
click at [209, 57] on span "Business" at bounding box center [210, 55] width 140 height 12
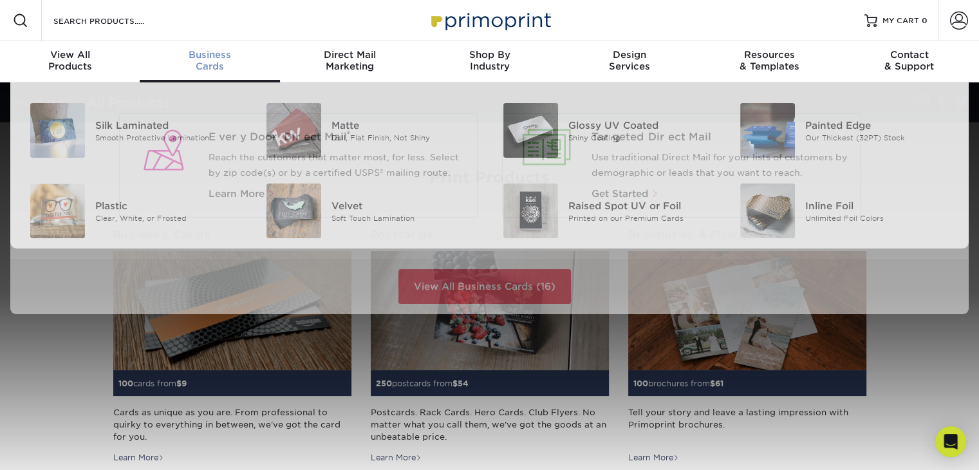
scroll to position [1, 0]
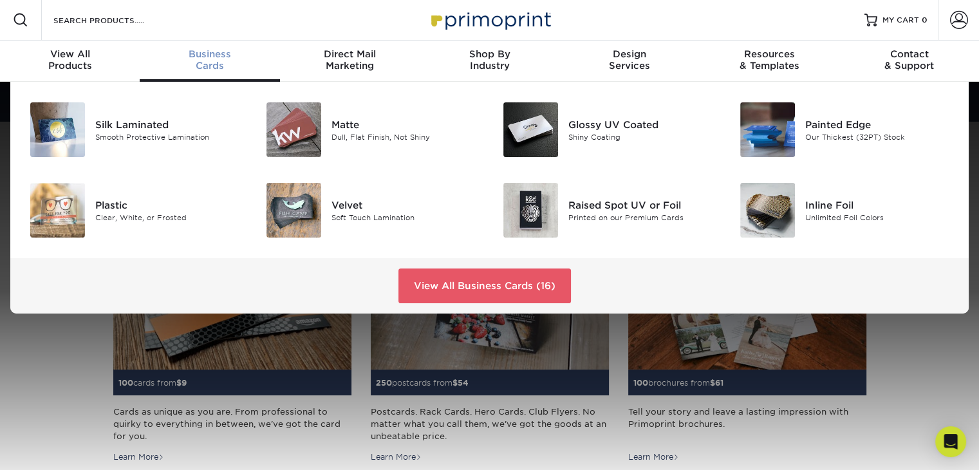
click at [222, 60] on div "Business Cards" at bounding box center [210, 59] width 140 height 23
click at [219, 62] on div "Business Cards" at bounding box center [210, 59] width 140 height 23
click at [329, 133] on div at bounding box center [292, 129] width 79 height 55
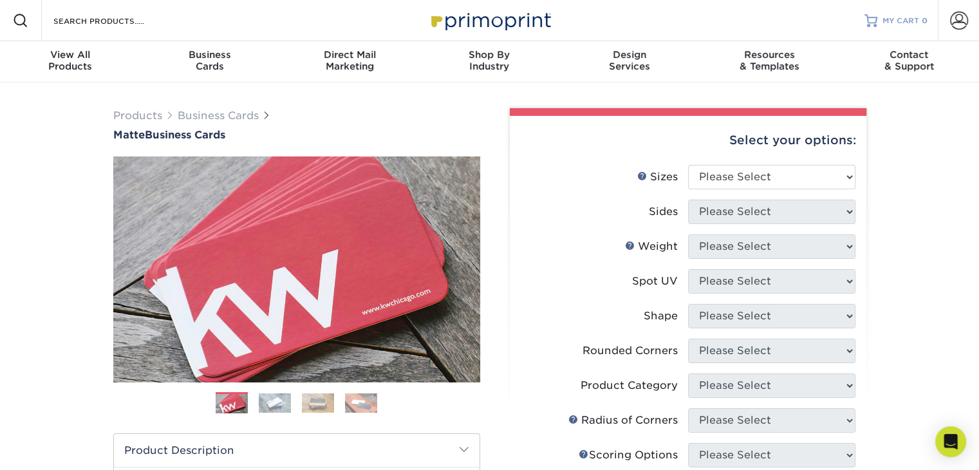
click at [878, 23] on link "MY CART 0" at bounding box center [895, 20] width 63 height 41
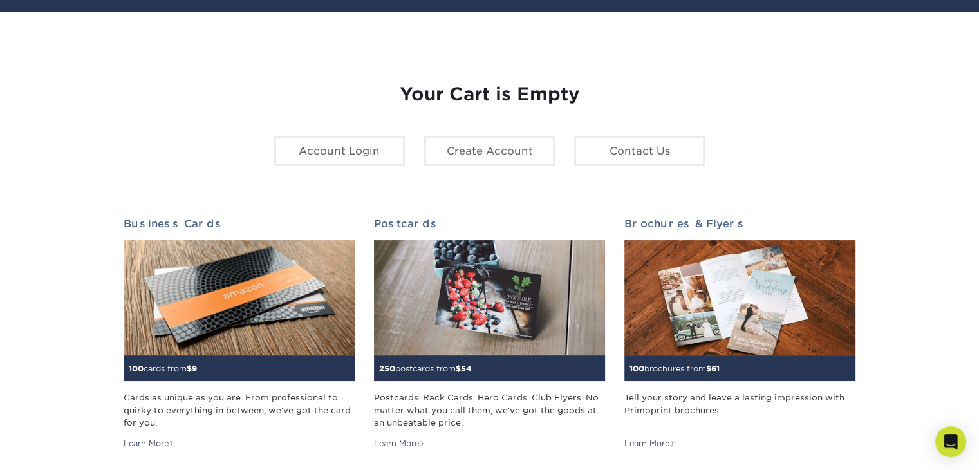
scroll to position [129, 0]
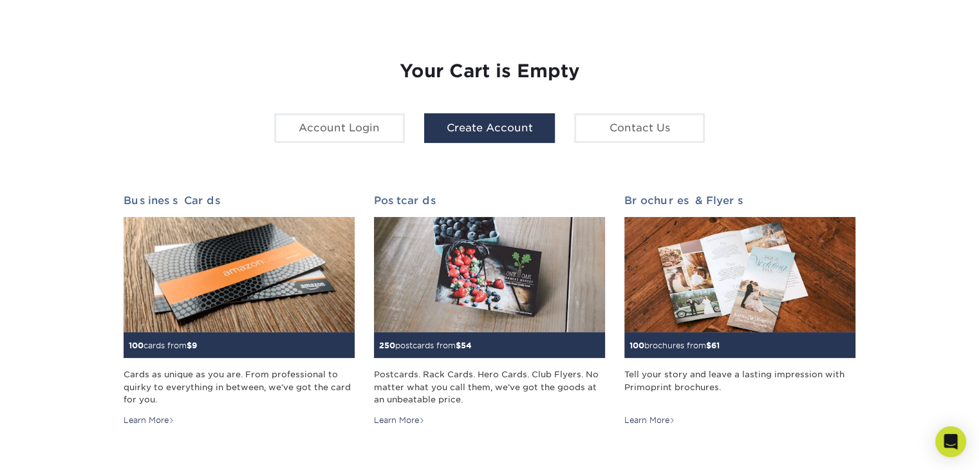
click at [467, 125] on link "Create Account" at bounding box center [489, 128] width 131 height 30
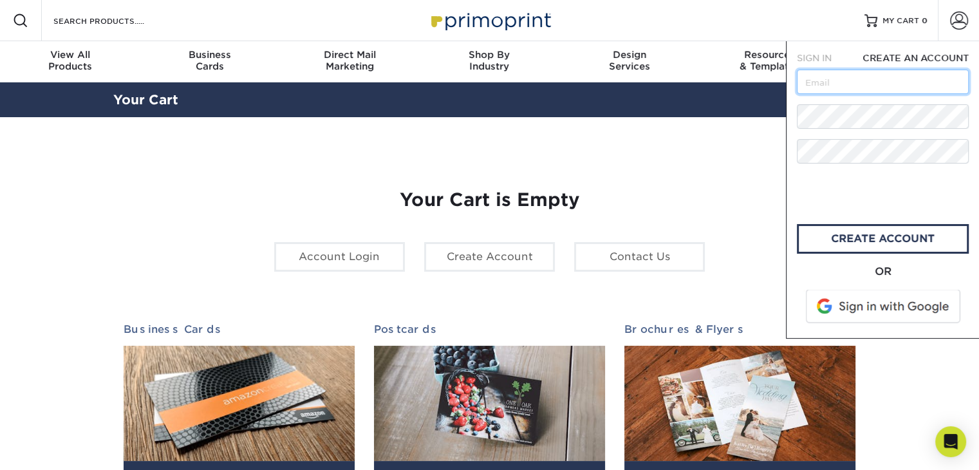
drag, startPoint x: 0, startPoint y: 0, endPoint x: 837, endPoint y: 87, distance: 841.7
click at [837, 87] on input "text" at bounding box center [883, 82] width 172 height 24
type input "[PERSON_NAME][EMAIL_ADDRESS][DOMAIN_NAME]"
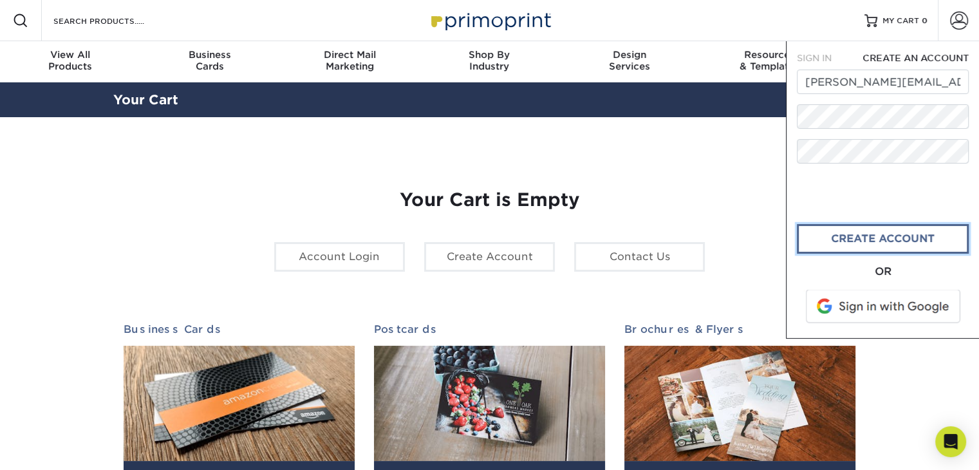
click at [858, 240] on link "create account" at bounding box center [883, 239] width 172 height 30
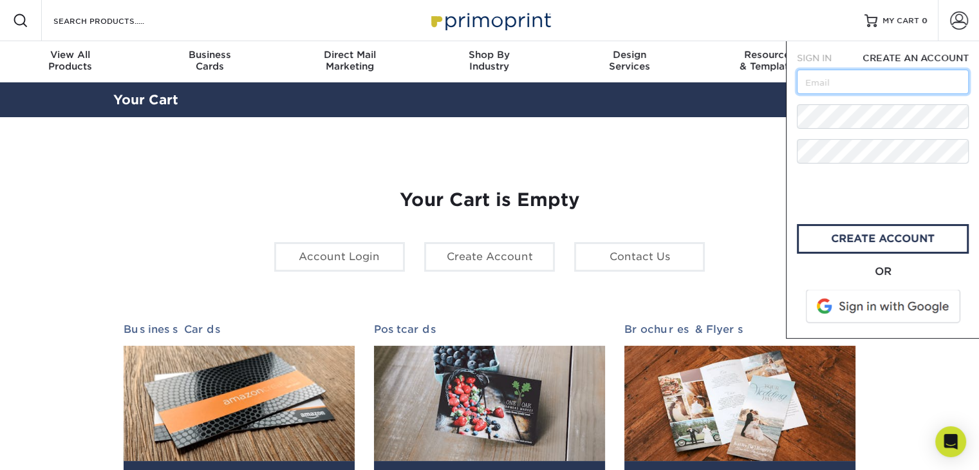
click at [816, 80] on input "text" at bounding box center [883, 82] width 172 height 24
type input "[PERSON_NAME][EMAIL_ADDRESS][DOMAIN_NAME]"
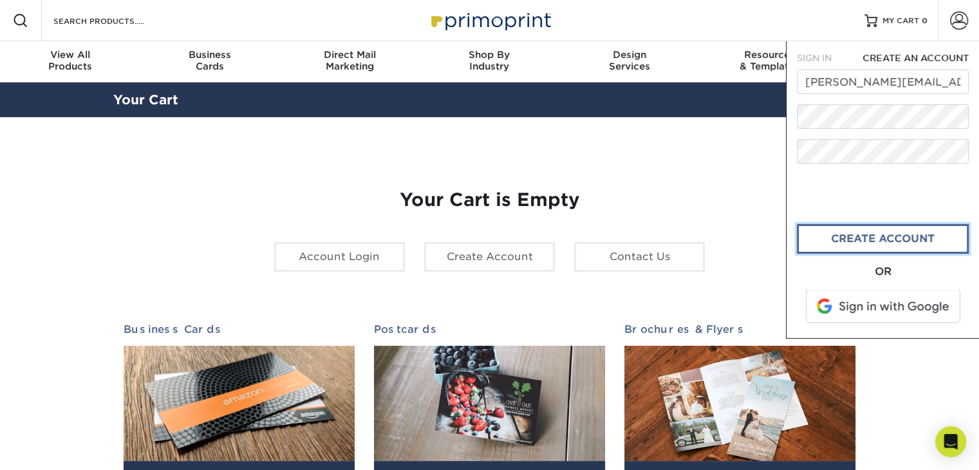
click at [864, 241] on link "CREATE ACCOUNT" at bounding box center [883, 239] width 172 height 30
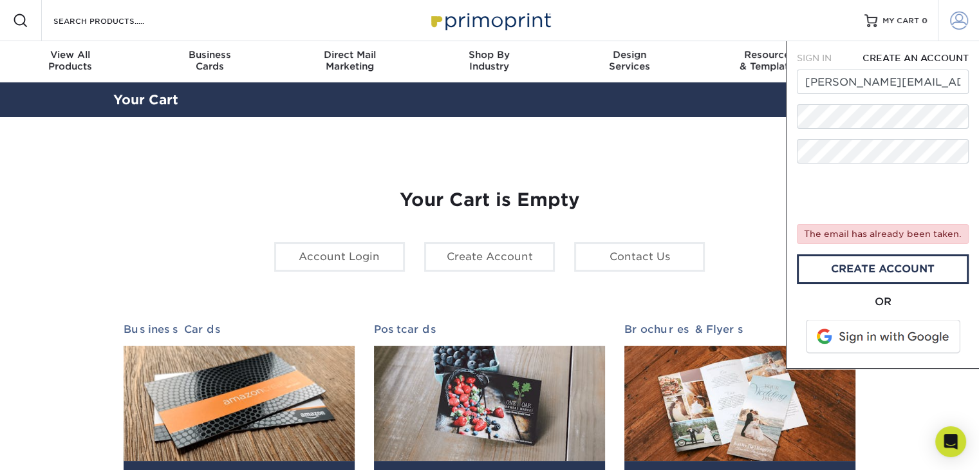
click at [956, 21] on span at bounding box center [959, 21] width 18 height 18
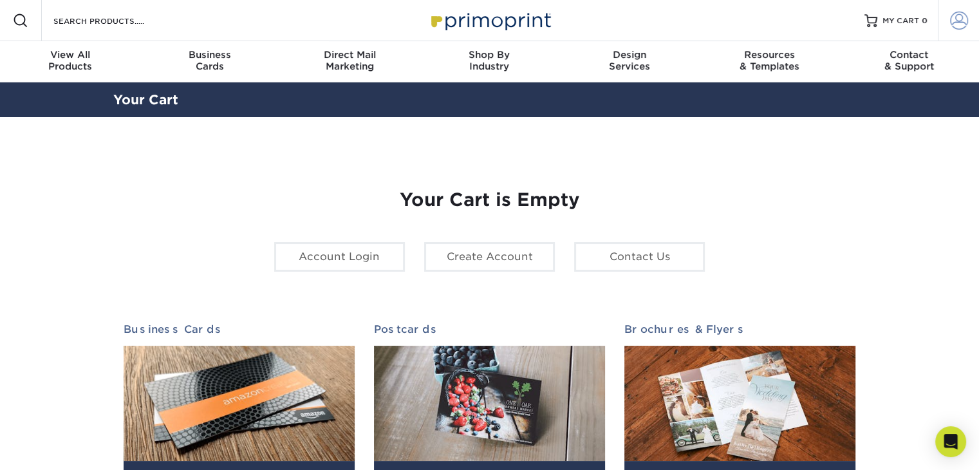
click at [947, 22] on link "Account" at bounding box center [958, 20] width 41 height 41
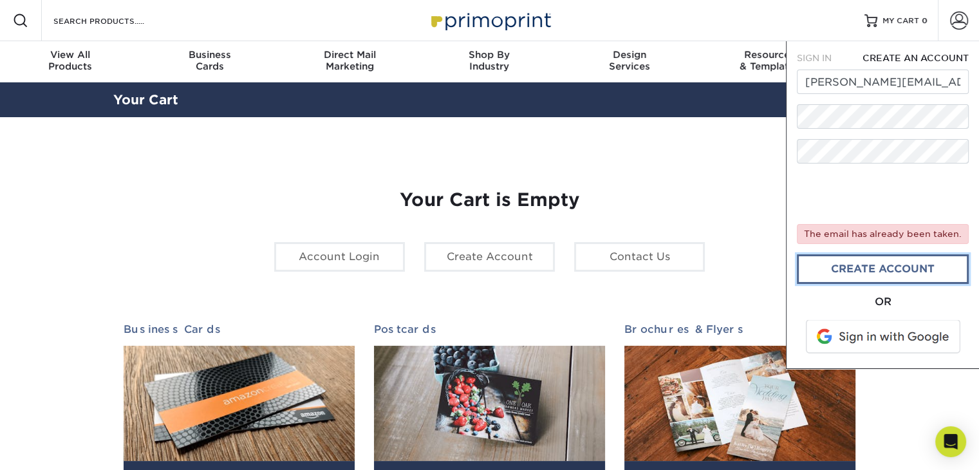
click at [837, 274] on link "create account" at bounding box center [883, 269] width 172 height 30
click at [904, 55] on span "CREATE AN ACCOUNT" at bounding box center [915, 58] width 106 height 10
click at [813, 57] on span "SIGN IN" at bounding box center [814, 58] width 35 height 10
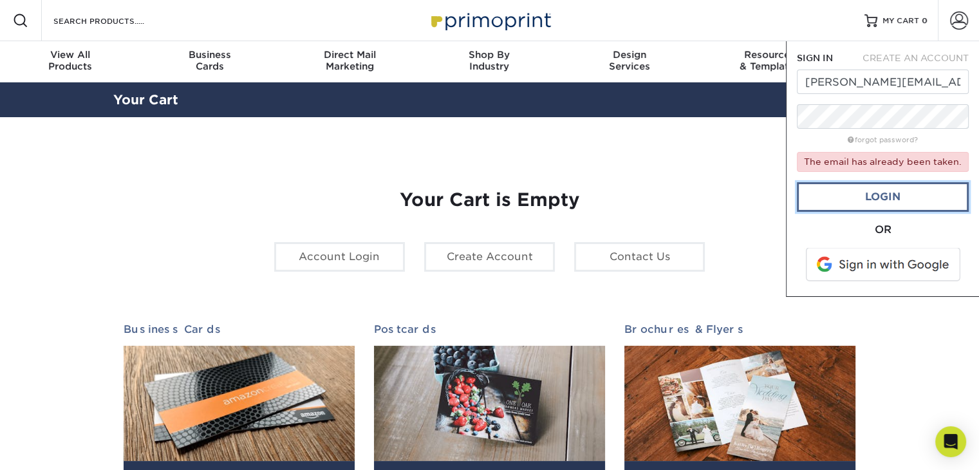
click at [830, 197] on link "Login" at bounding box center [883, 197] width 172 height 30
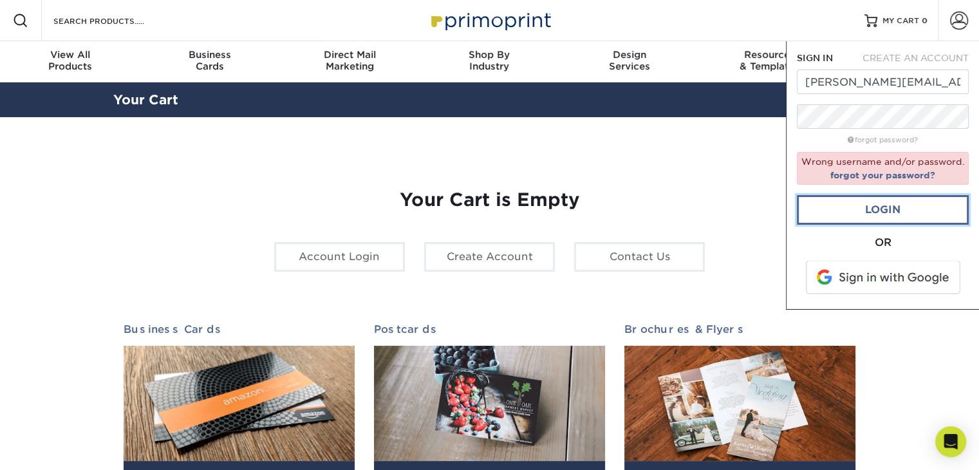
click at [844, 212] on link "Login" at bounding box center [883, 210] width 172 height 30
click at [839, 171] on link "forgot your password?" at bounding box center [882, 175] width 105 height 10
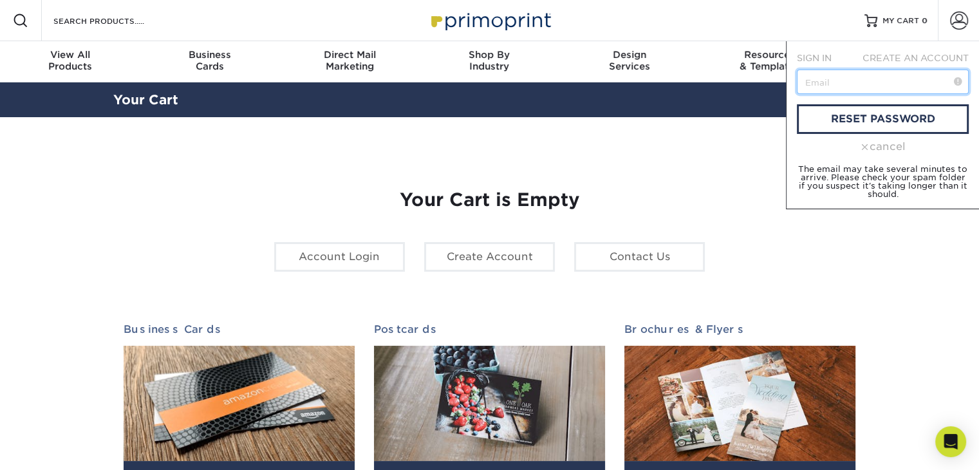
click at [808, 81] on input "text" at bounding box center [883, 82] width 172 height 24
type input "[PERSON_NAME][EMAIL_ADDRESS][DOMAIN_NAME]"
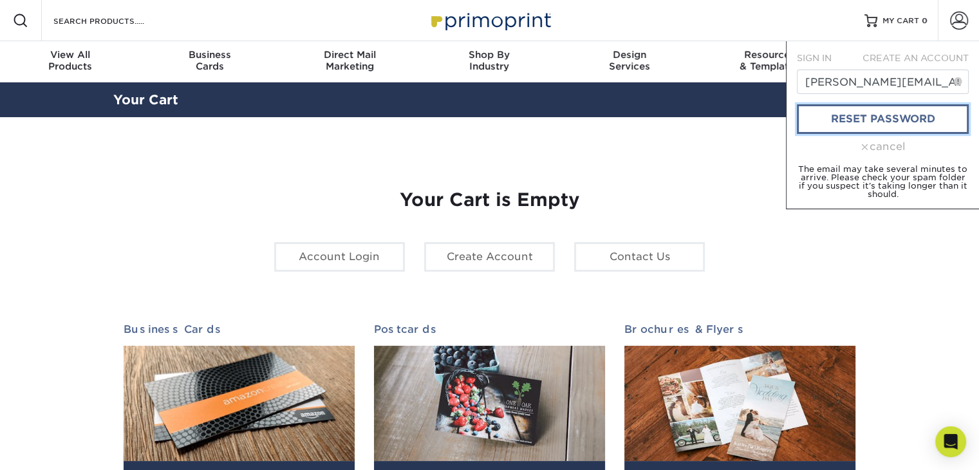
click at [852, 119] on link "reset password" at bounding box center [883, 119] width 172 height 30
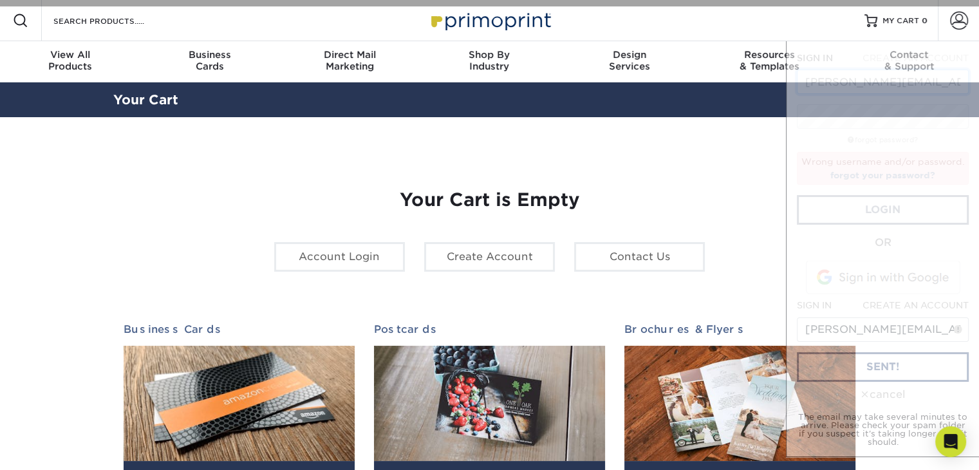
scroll to position [0, 12]
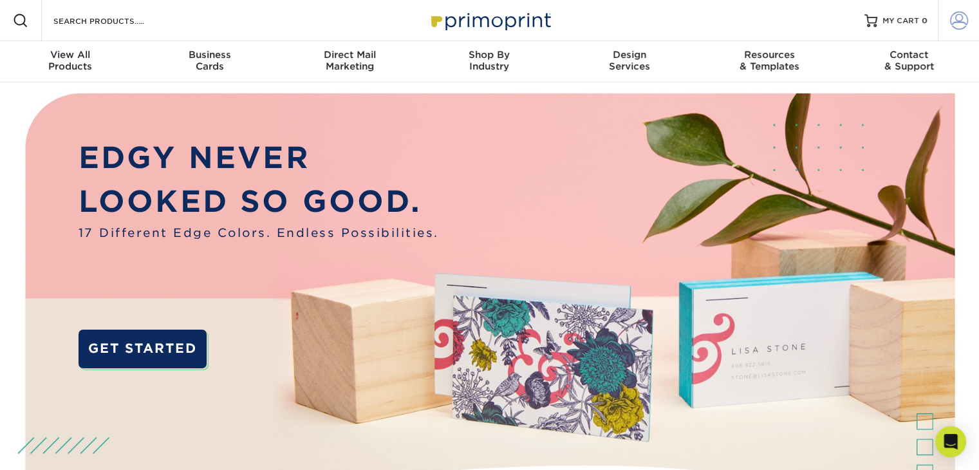
type input "[PERSON_NAME][EMAIL_ADDRESS][DOMAIN_NAME]"
click at [960, 22] on span at bounding box center [959, 21] width 18 height 18
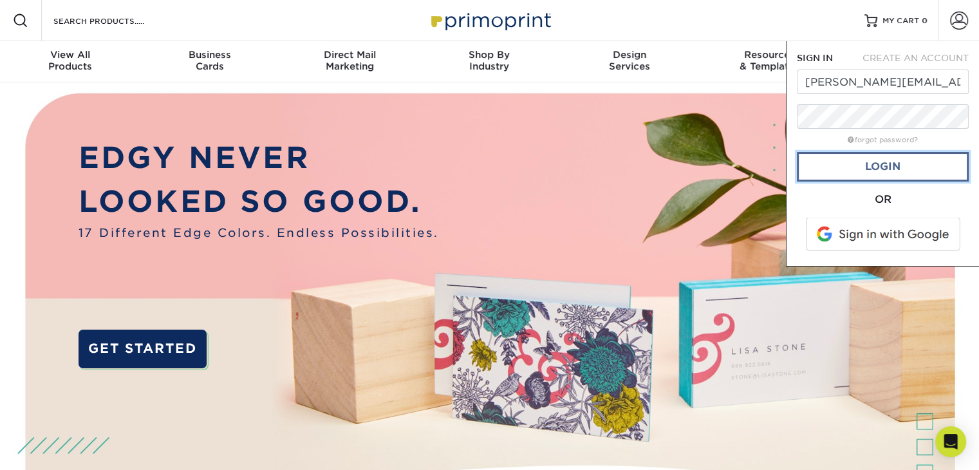
click at [872, 163] on link "Login" at bounding box center [883, 167] width 172 height 30
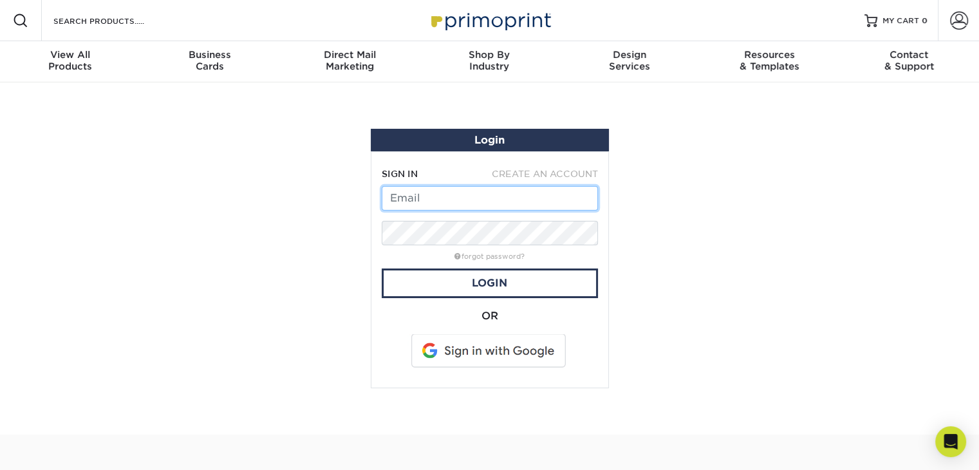
type input "[PERSON_NAME][EMAIL_ADDRESS][DOMAIN_NAME]"
click at [409, 252] on div "forgot password?" at bounding box center [490, 255] width 216 height 15
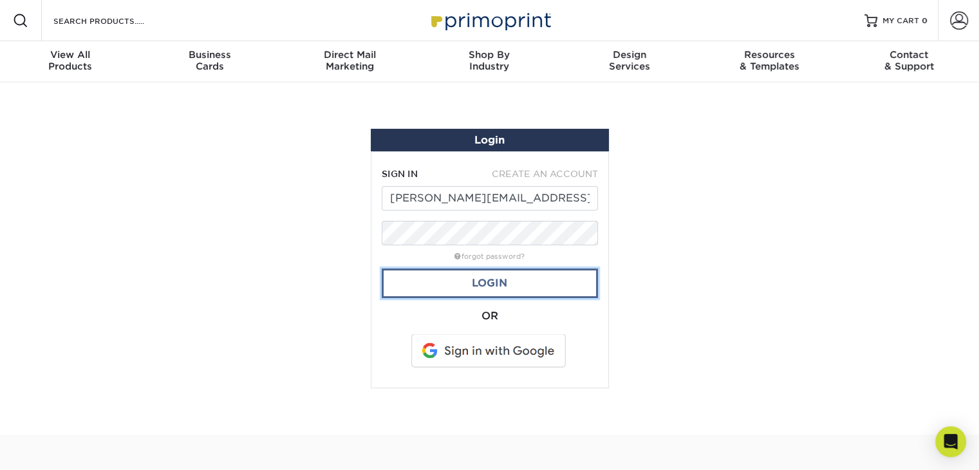
click at [431, 279] on link "Login" at bounding box center [490, 283] width 216 height 30
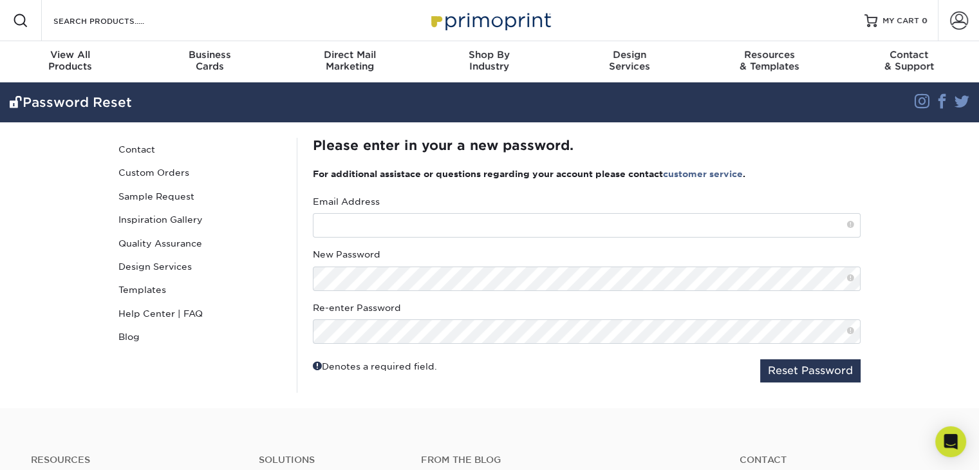
type input "[PERSON_NAME][EMAIL_ADDRESS][DOMAIN_NAME]"
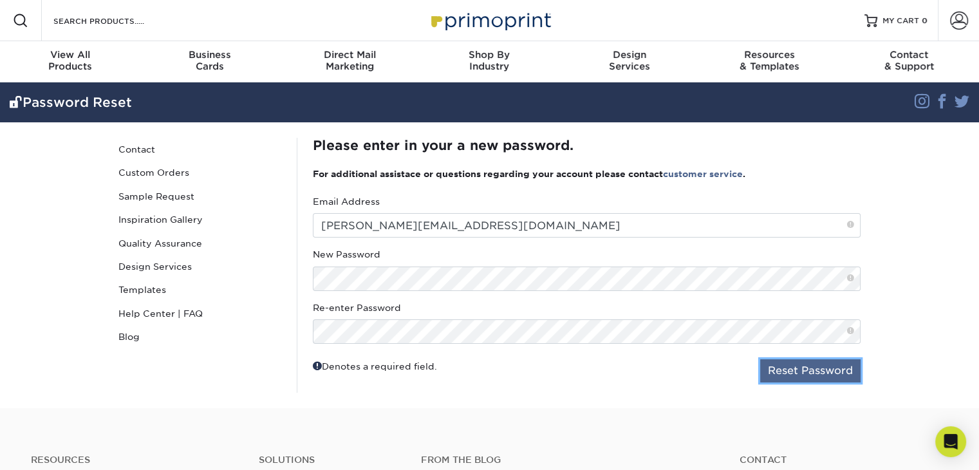
click at [795, 365] on button "Reset Password" at bounding box center [810, 370] width 100 height 23
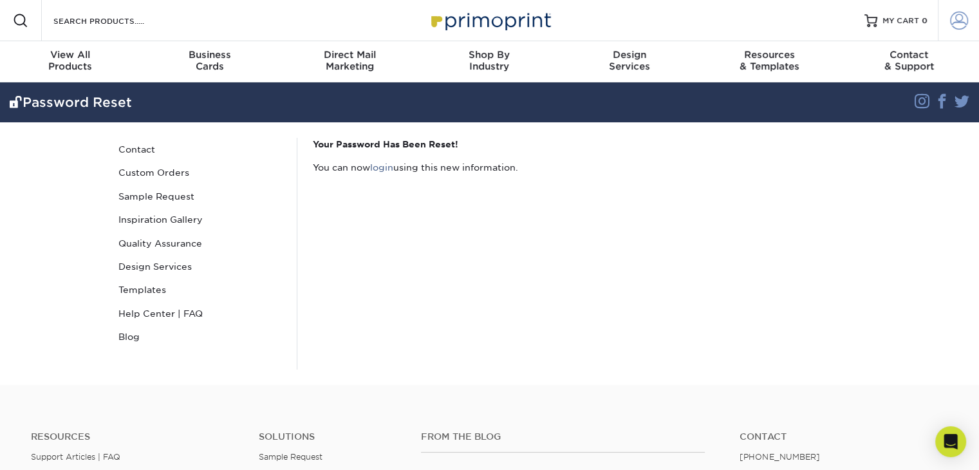
click at [958, 21] on span at bounding box center [959, 21] width 18 height 18
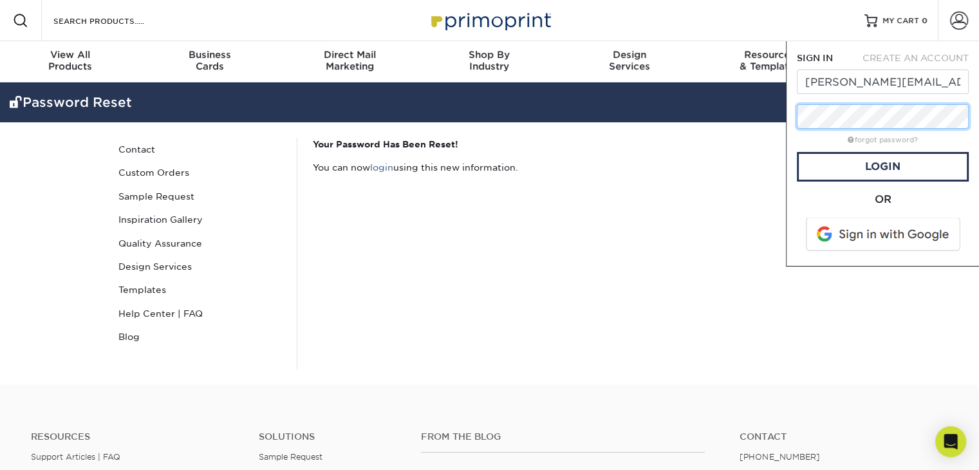
click at [769, 118] on div "Resources Menu Search Products Account SIGN IN CREATE AN ACCOUNT [PERSON_NAME][…" at bounding box center [489, 192] width 979 height 385
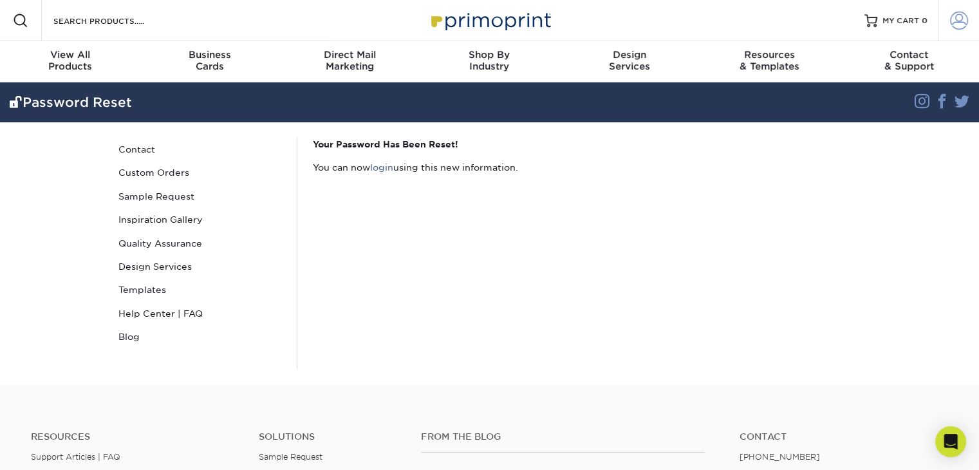
click at [958, 29] on span at bounding box center [959, 21] width 18 height 18
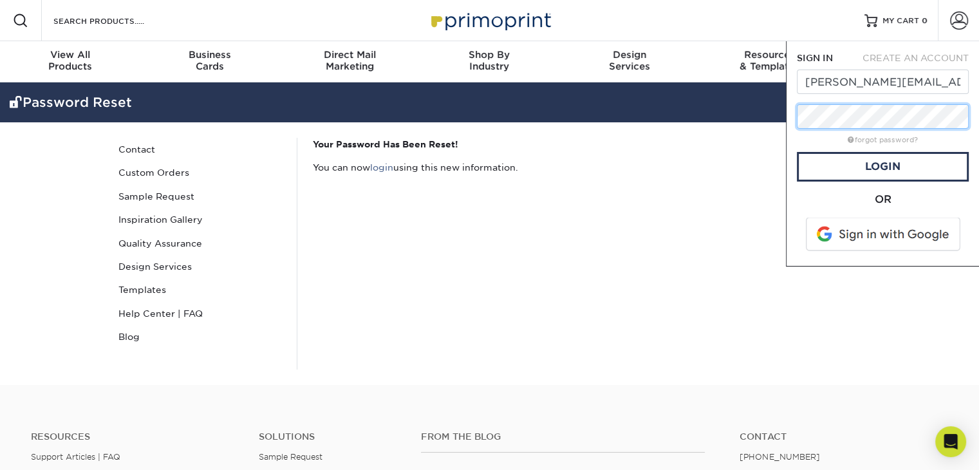
click at [760, 119] on div "Resources Menu Search Products Account SIGN IN CREATE AN ACCOUNT [PERSON_NAME][…" at bounding box center [489, 192] width 979 height 385
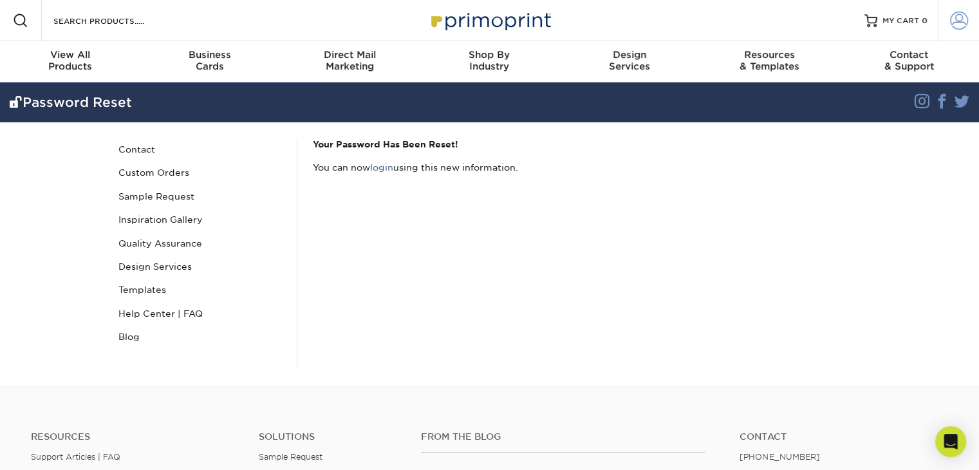
click at [964, 24] on span at bounding box center [959, 21] width 18 height 18
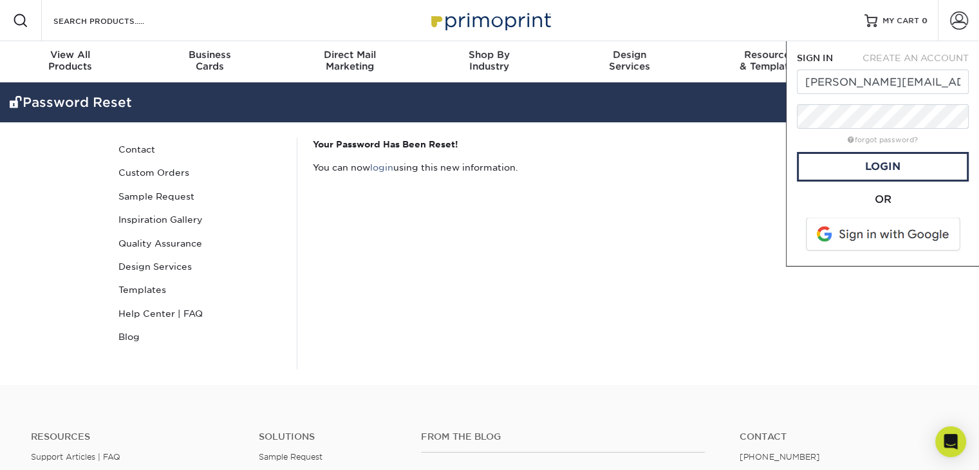
click at [753, 250] on div "Your Password Has Been Reset! You can now login using this new information." at bounding box center [586, 254] width 579 height 232
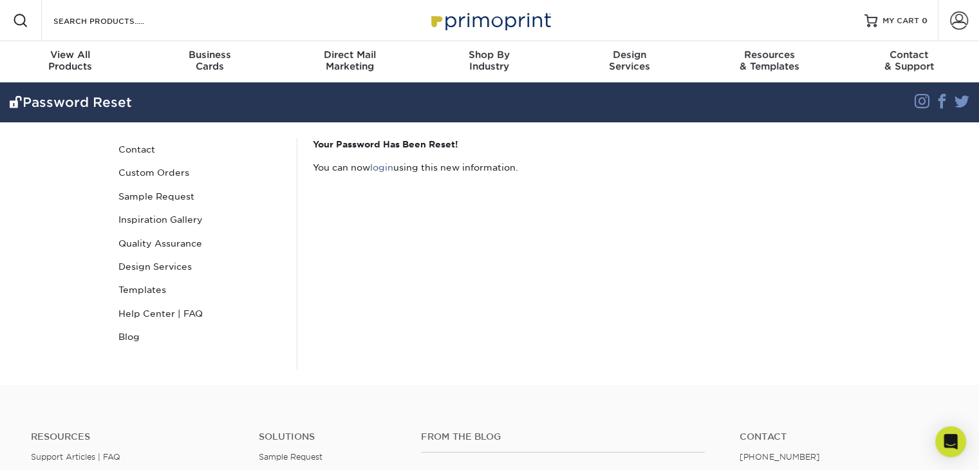
drag, startPoint x: 942, startPoint y: 24, endPoint x: 938, endPoint y: 55, distance: 31.8
click at [942, 24] on link "Account" at bounding box center [958, 20] width 41 height 41
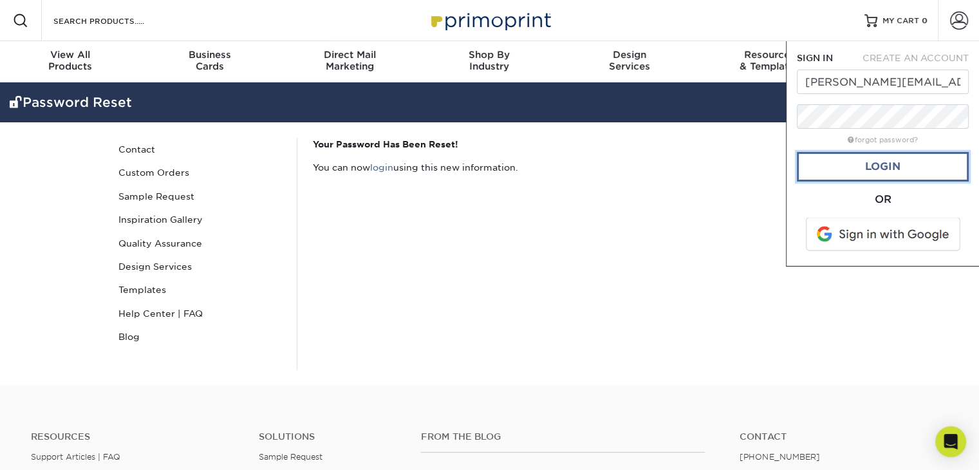
click at [843, 173] on link "Login" at bounding box center [883, 167] width 172 height 30
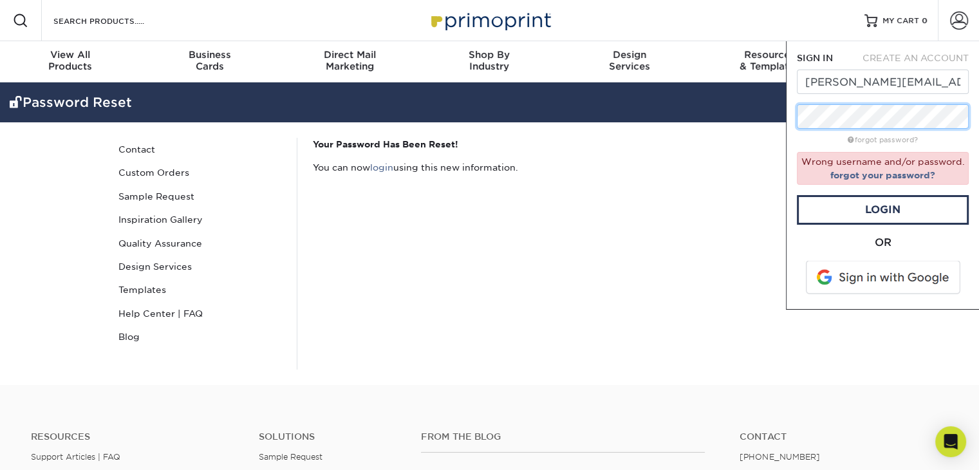
click at [790, 121] on div "SIGN IN CREATE AN ACCOUNT [PERSON_NAME][EMAIL_ADDRESS][DOMAIN_NAME] forgot pass…" at bounding box center [882, 175] width 193 height 268
click at [824, 206] on link "Login" at bounding box center [883, 210] width 172 height 30
click at [878, 205] on link "Login" at bounding box center [883, 210] width 172 height 30
click at [826, 212] on link "Login" at bounding box center [883, 210] width 172 height 30
